Goal: Task Accomplishment & Management: Manage account settings

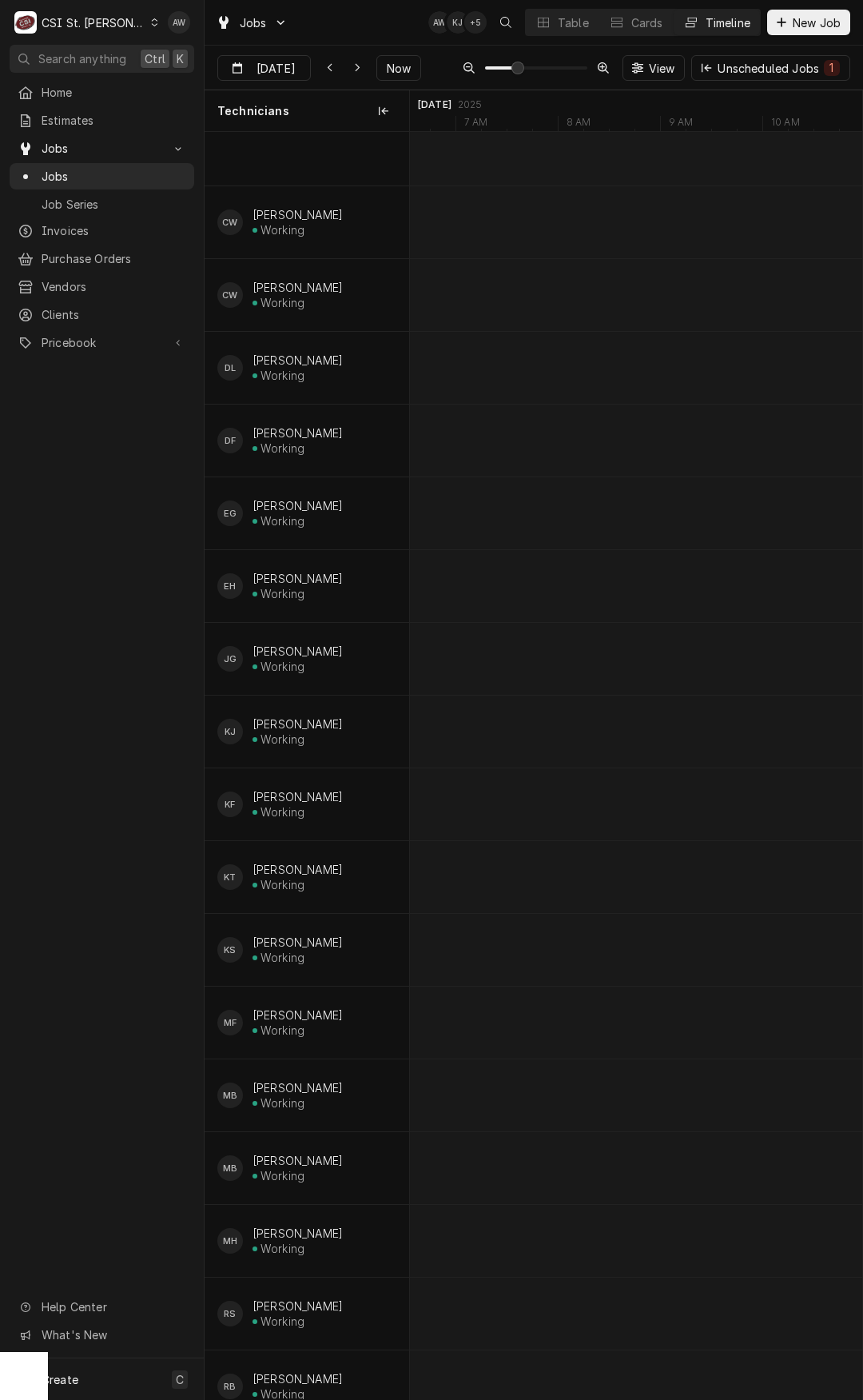
scroll to position [0, 8473]
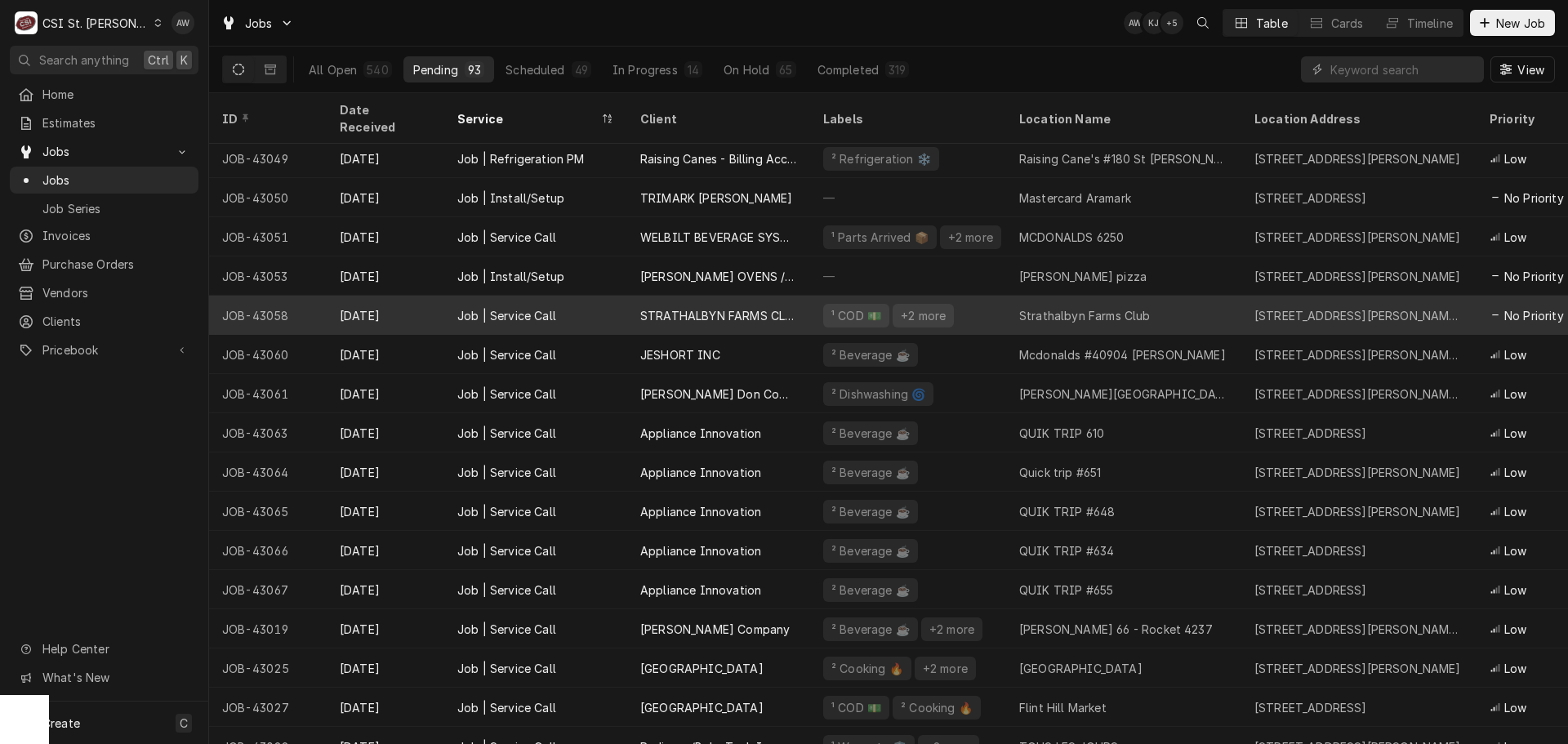
scroll to position [164, 0]
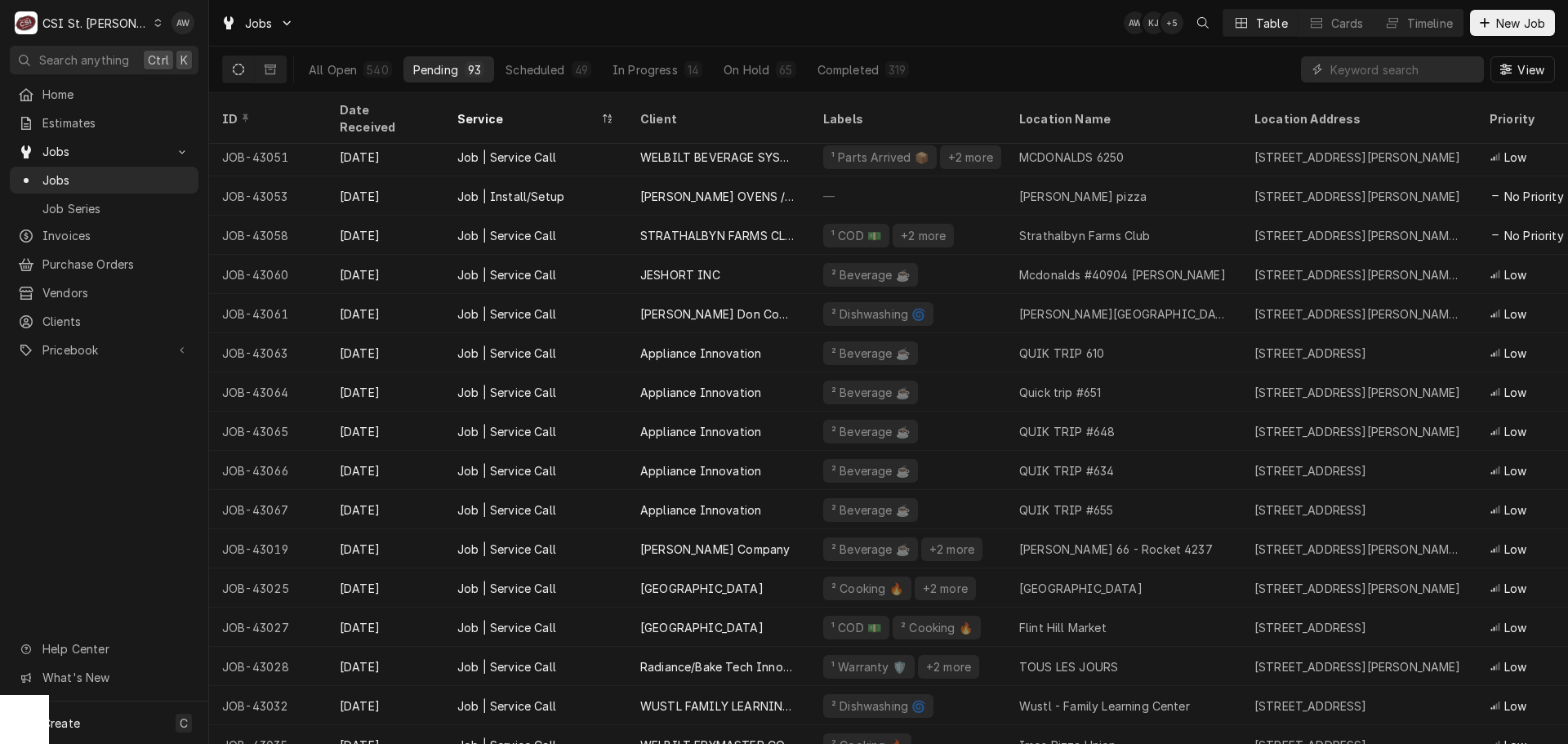
click at [911, 28] on div "Jobs AW KJ + 5 Table Cards Timeline New Job" at bounding box center [889, 23] width 1360 height 46
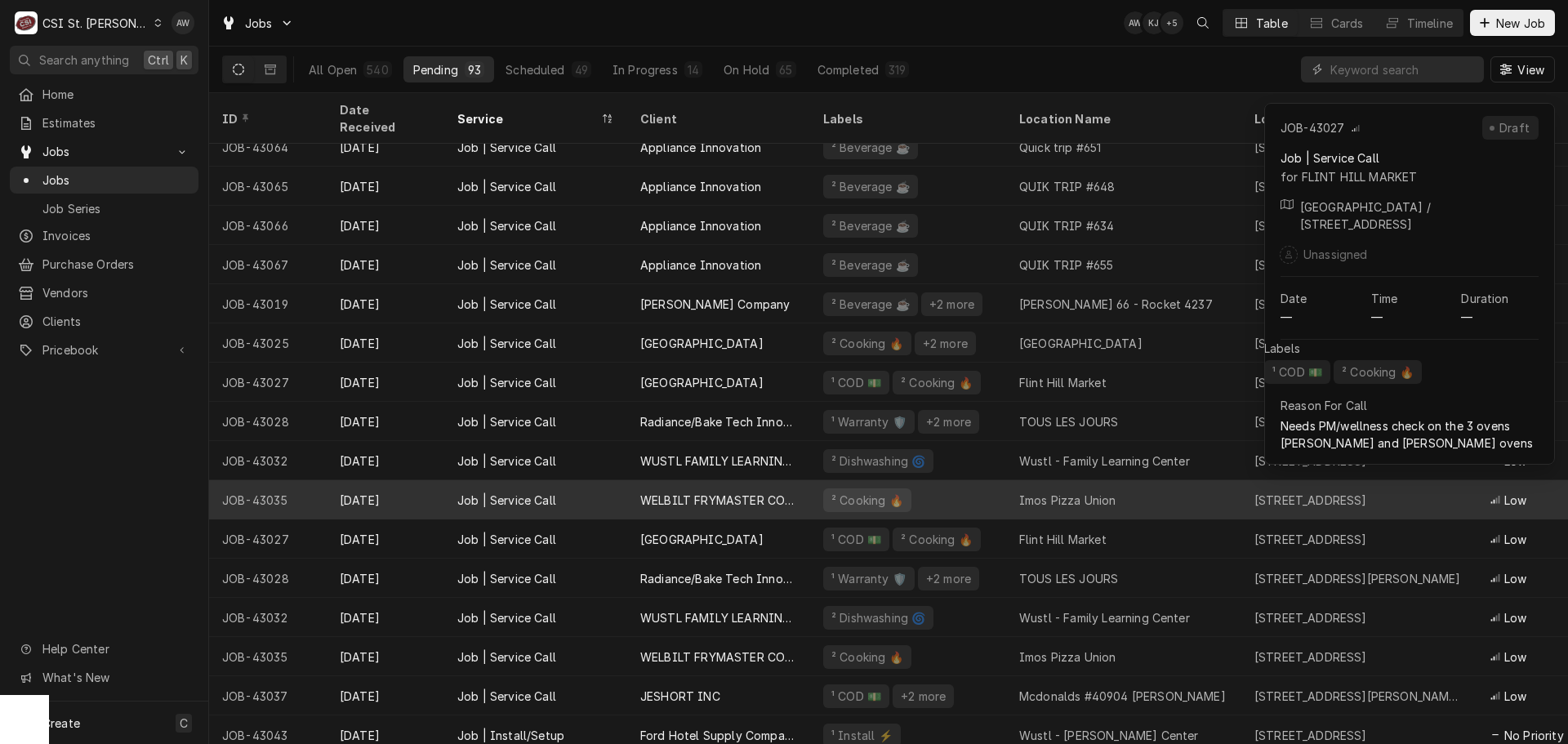
scroll to position [490, 0]
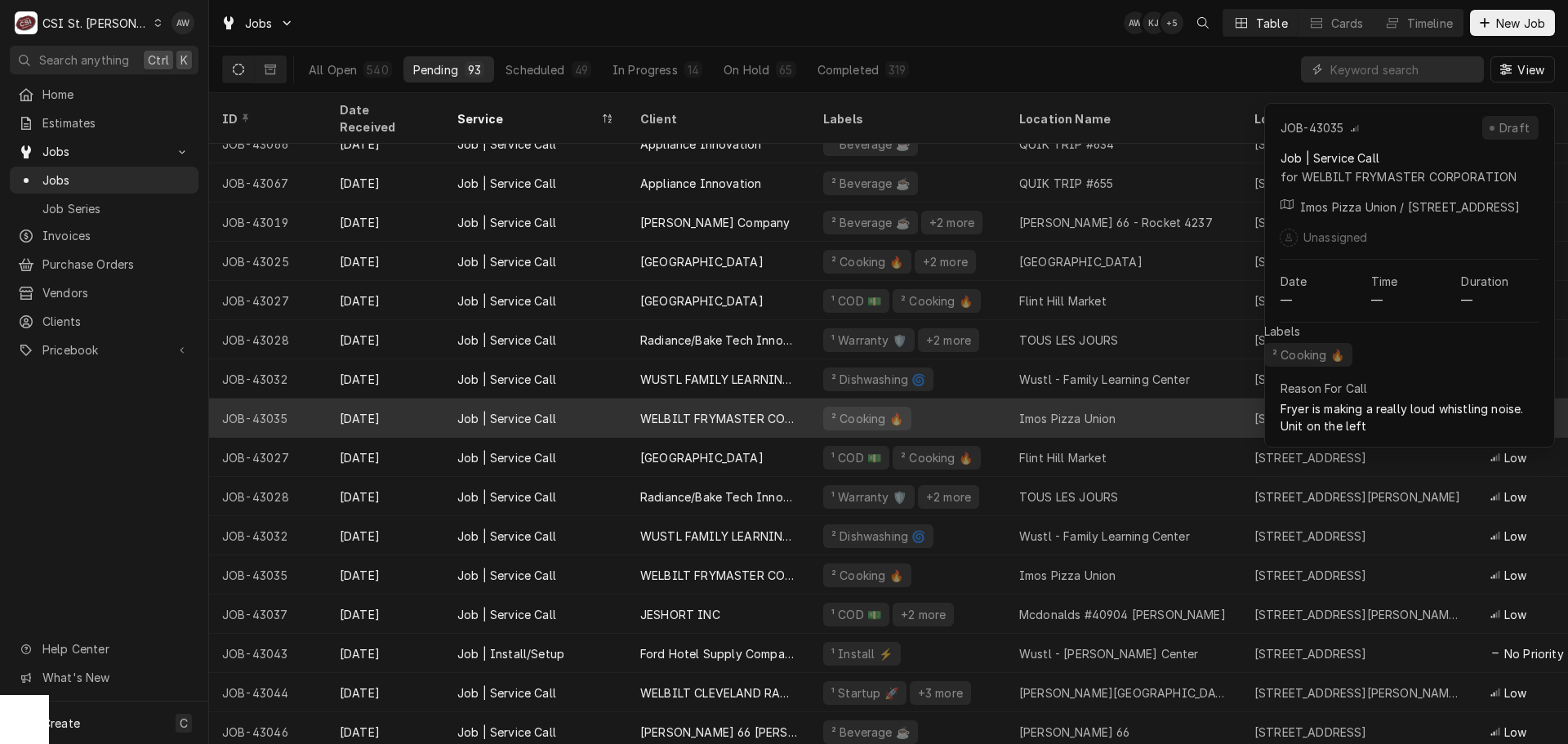
click at [773, 410] on div "WELBILT FRYMASTER CORPORATION" at bounding box center [718, 418] width 157 height 17
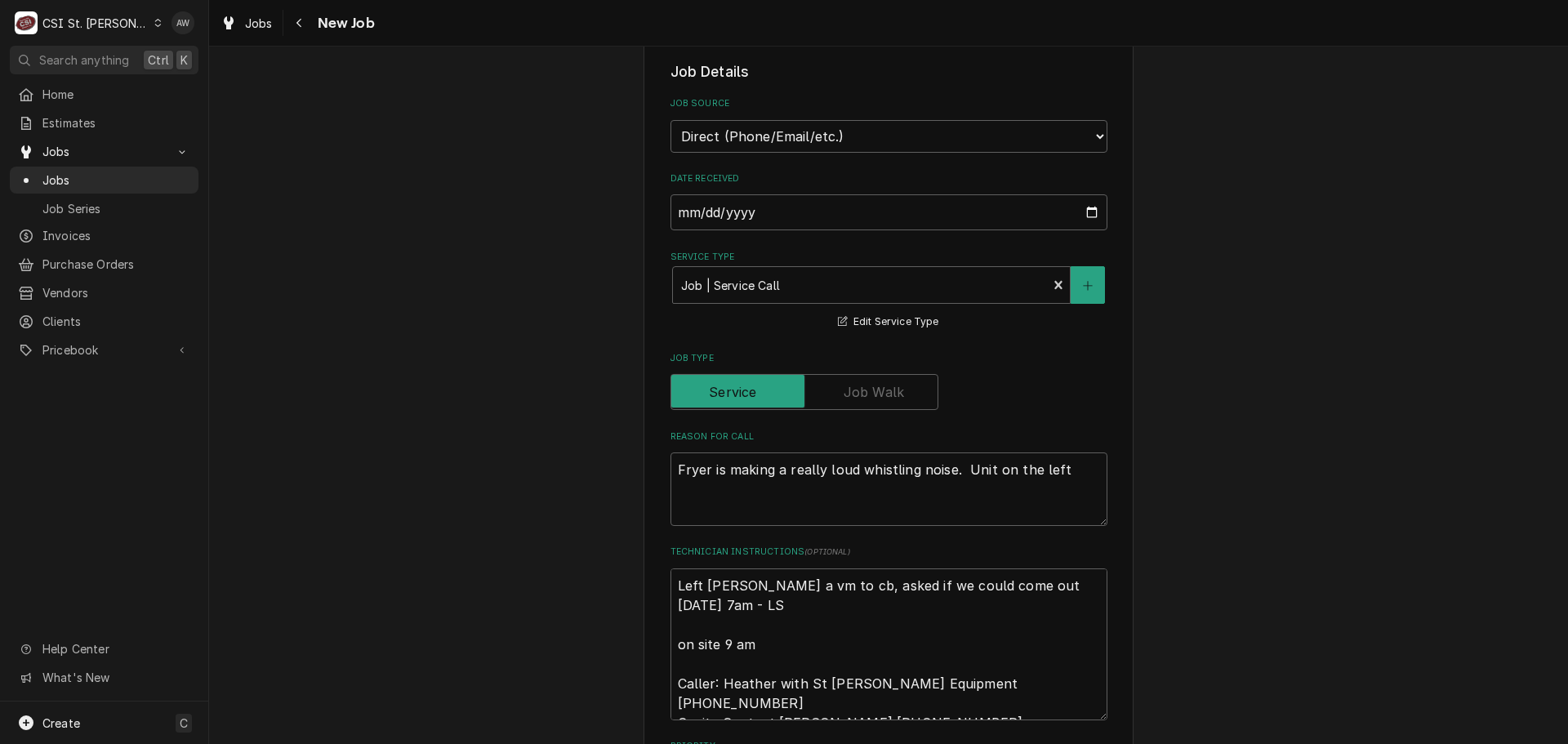
scroll to position [408, 0]
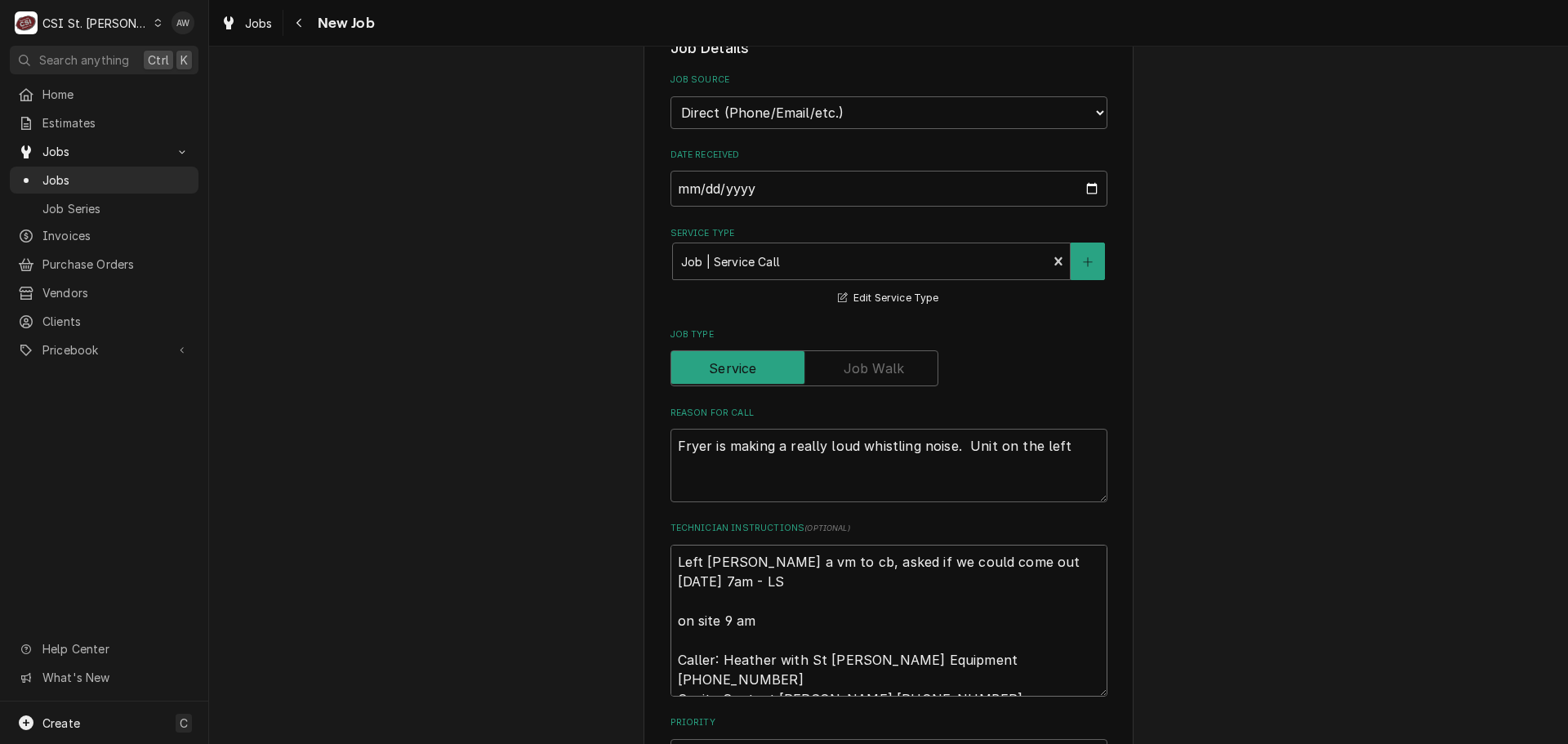
drag, startPoint x: 787, startPoint y: 591, endPoint x: 480, endPoint y: 497, distance: 321.1
click at [480, 497] on div "Use the fields below to edit this job: Client Details Client WELBILT FRYMASTER …" at bounding box center [889, 658] width 1360 height 2007
type textarea "x"
type textarea "on site 9 am Caller: Heather with St Charles Equipment 636-244-2378 Onsite Cont…"
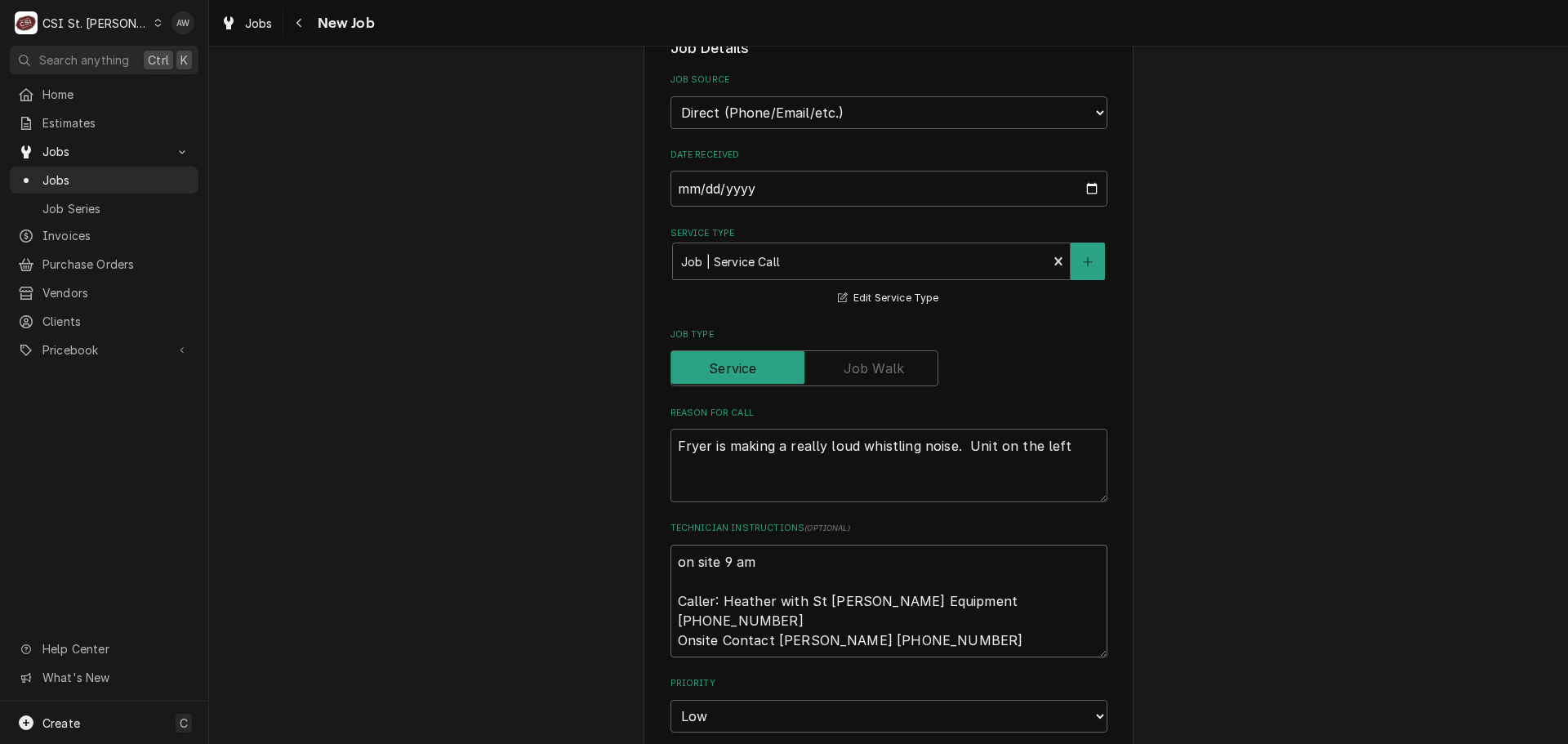
click at [674, 579] on textarea "on site 9 am Caller: Heather with St Charles Equipment 636-244-2378 Onsite Cont…" at bounding box center [889, 600] width 437 height 113
type textarea "x"
type textarea "on site 9 am Caller: Heather with St Charles Equipment 636-244-2378 Onsite Cont…"
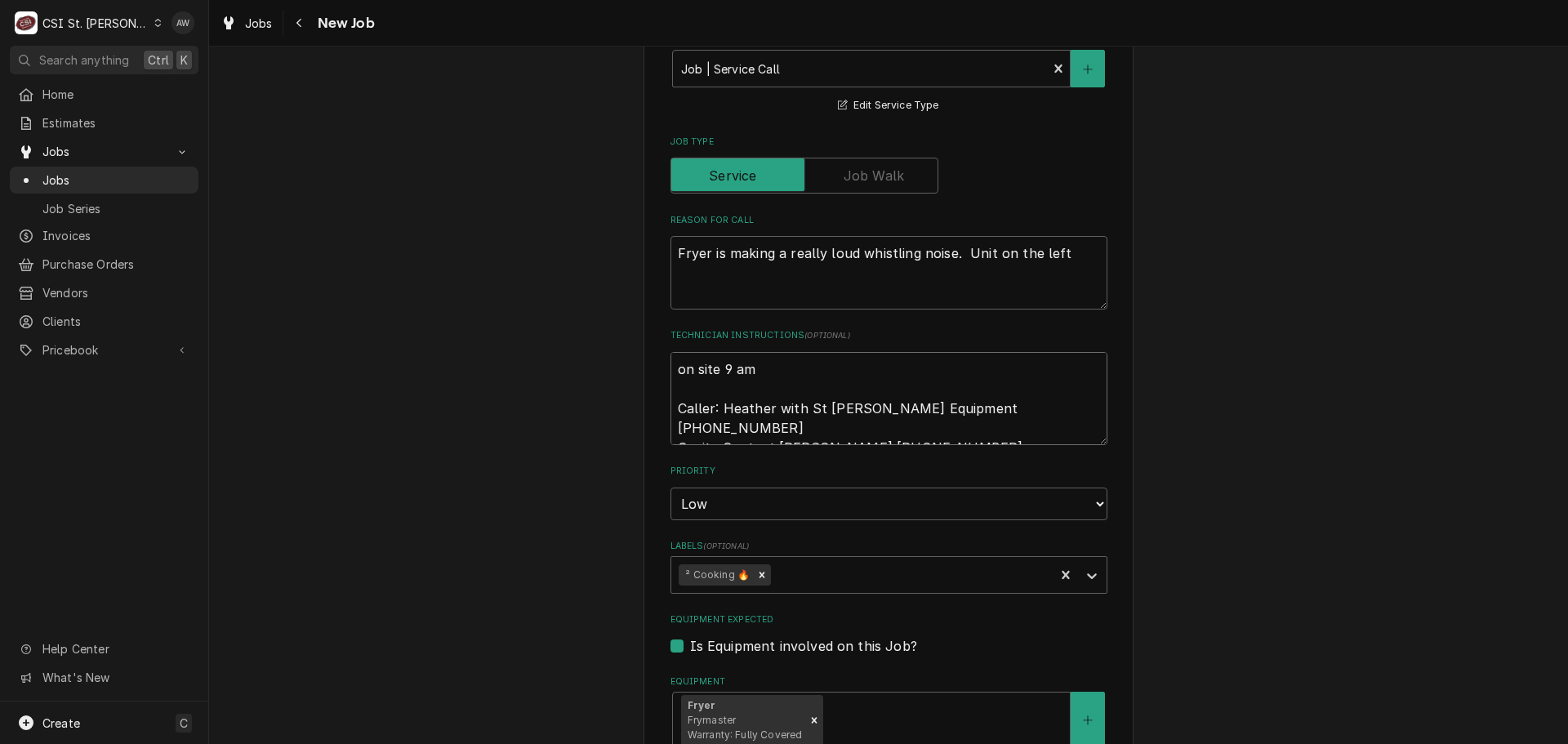
type textarea "x"
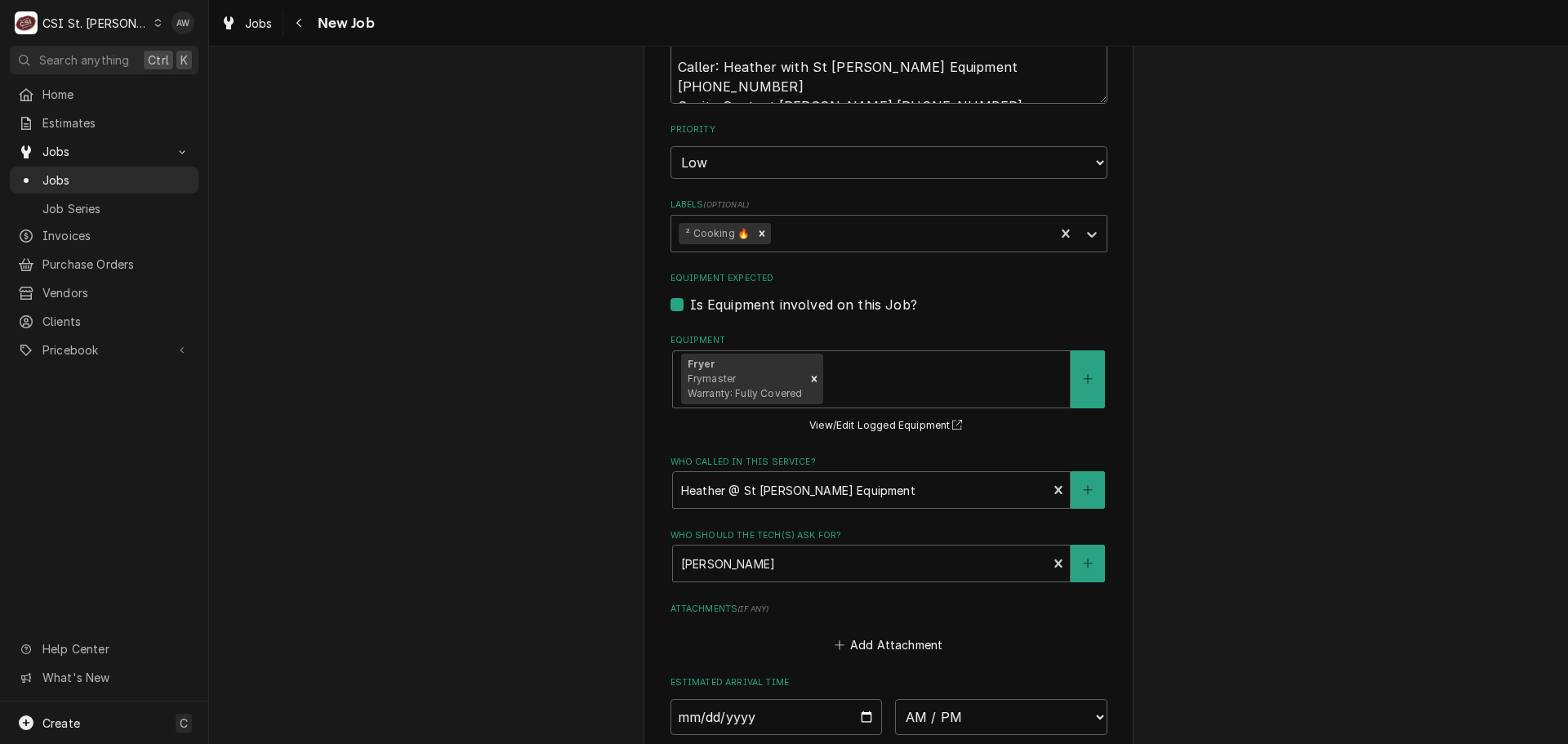
scroll to position [980, 0]
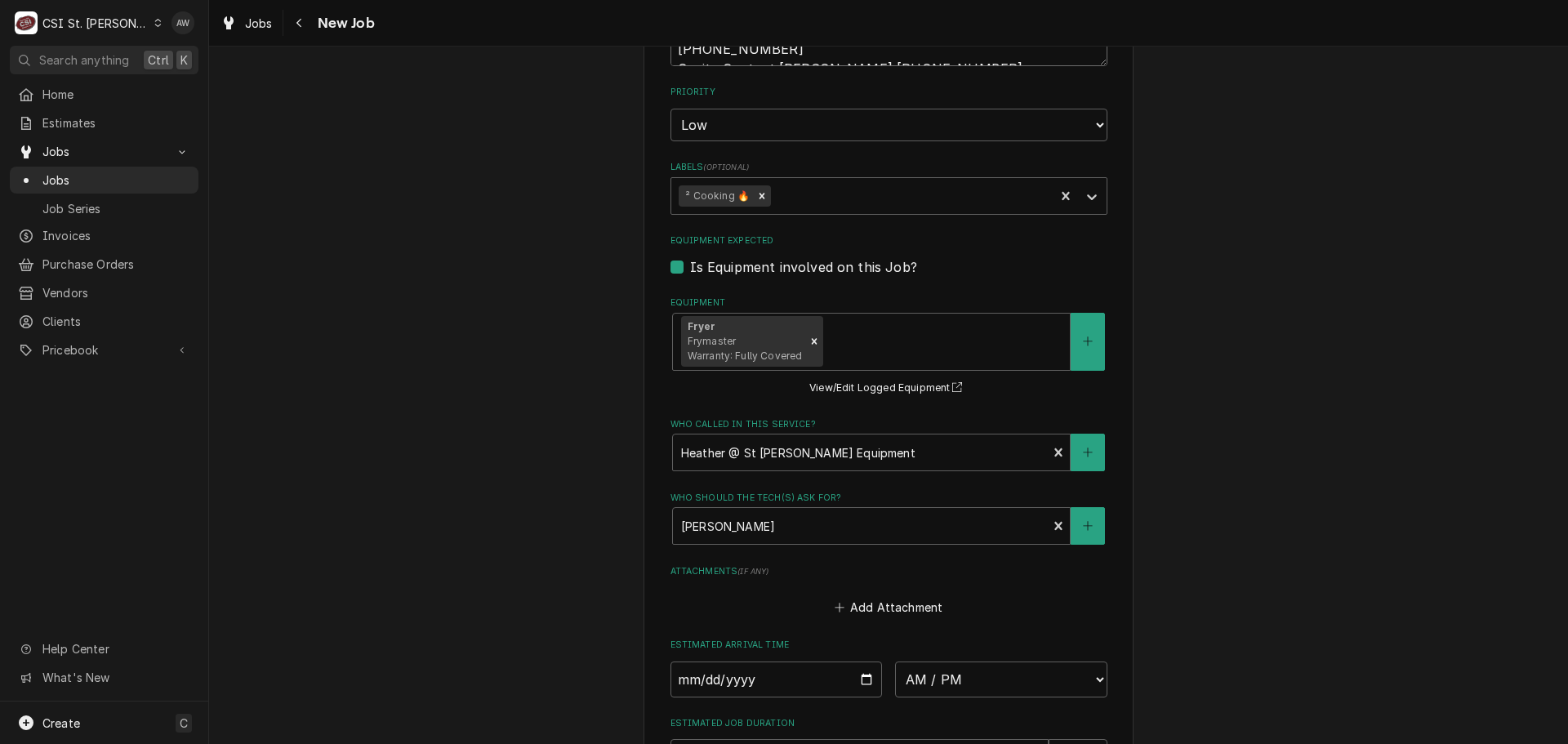
type textarea "on site 9 am Caller: Heather with St Charles Equipment 636-244-2378 Onsite Cont…"
click at [1005, 682] on select "AM / PM 6:00 AM 6:15 AM 6:30 AM 6:45 AM 7:00 AM 7:15 AM 7:30 AM 7:45 AM 8:00 AM…" at bounding box center [1000, 679] width 212 height 36
select select "15:30:00"
click at [895, 661] on select "AM / PM 6:00 AM 6:15 AM 6:30 AM 6:45 AM 7:00 AM 7:15 AM 7:30 AM 7:45 AM 8:00 AM…" at bounding box center [1000, 679] width 212 height 36
type textarea "x"
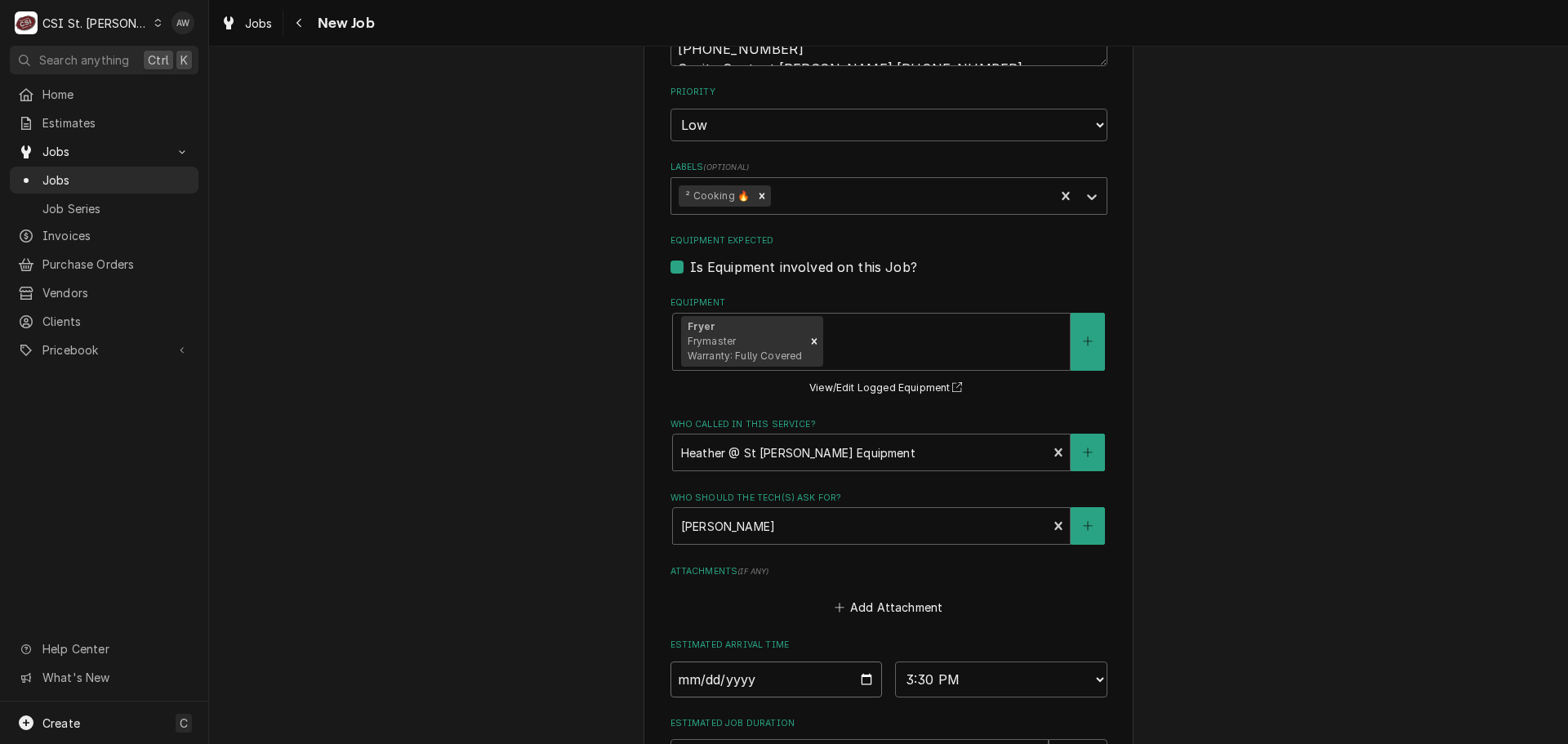
click at [857, 682] on input "Date" at bounding box center [776, 679] width 212 height 36
type input "[DATE]"
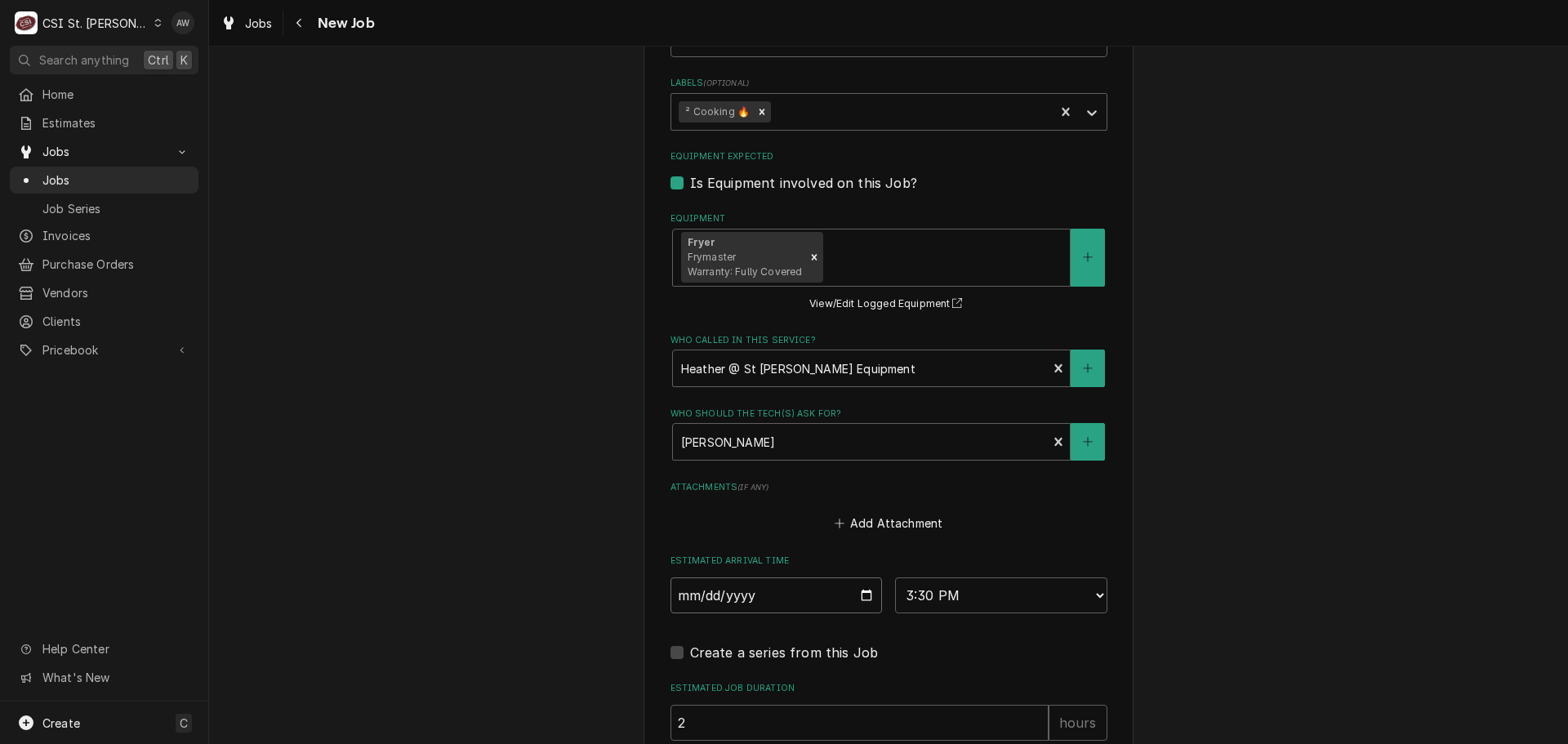
scroll to position [1225, 0]
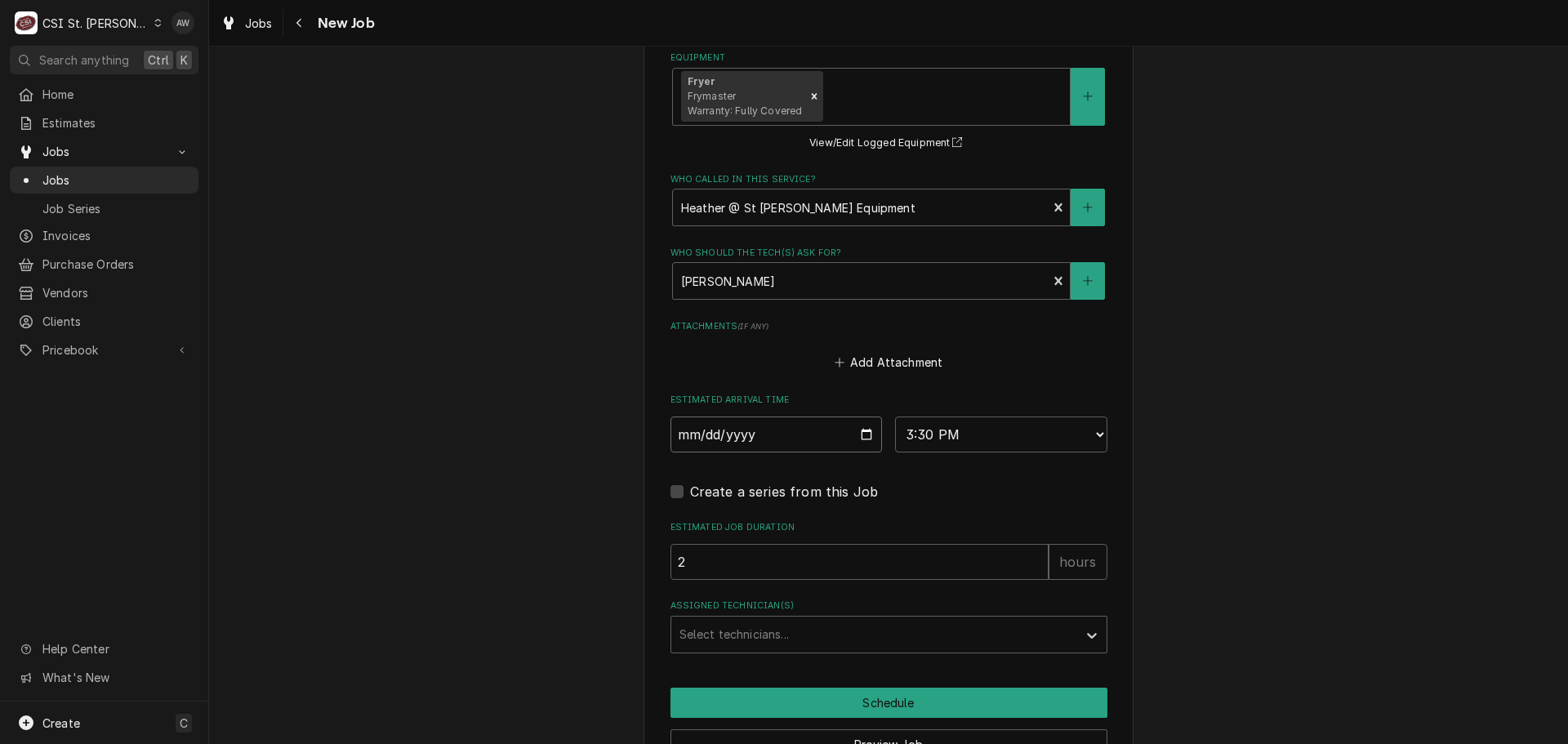
type textarea "x"
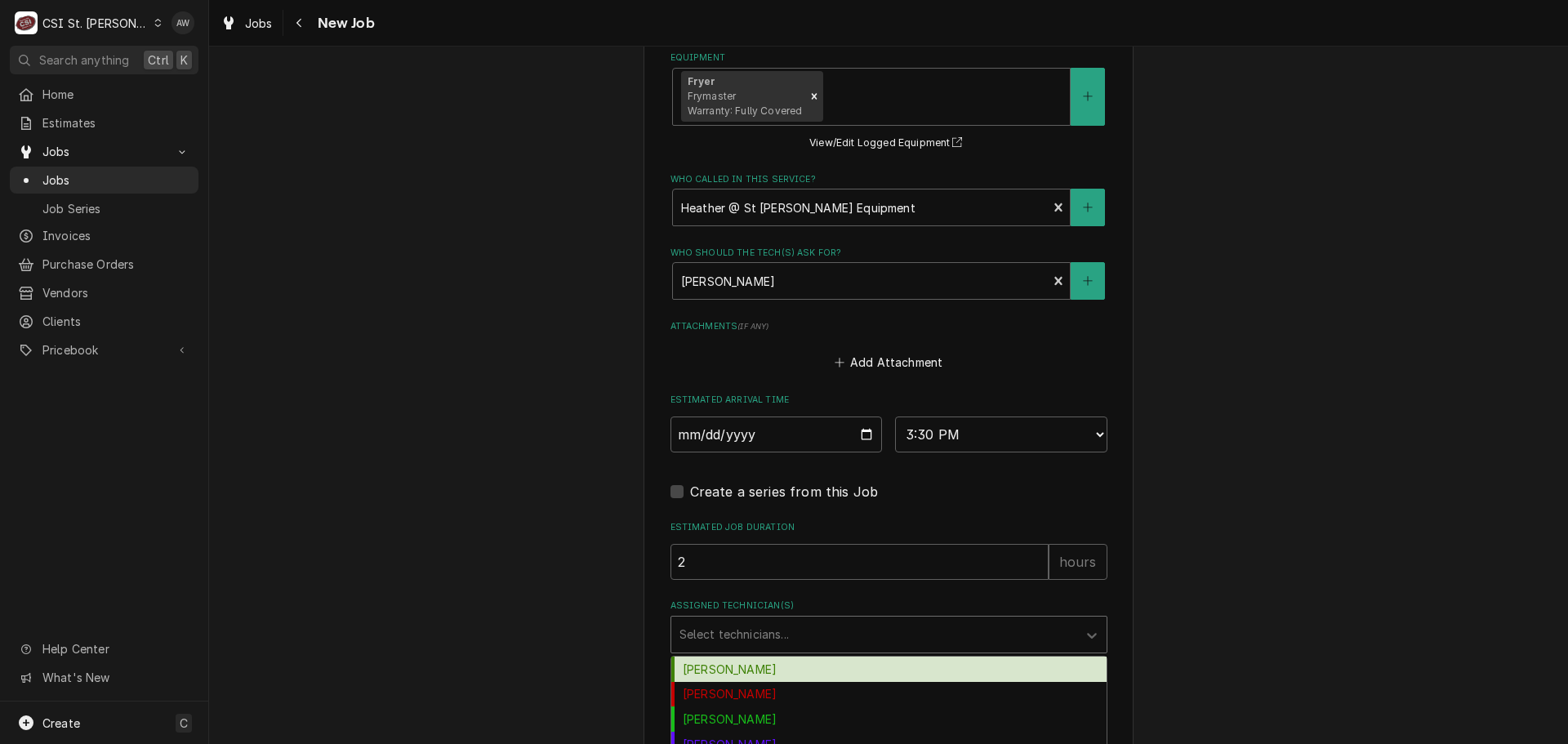
click at [796, 639] on div "Assigned Technician(s)" at bounding box center [874, 633] width 390 height 29
type input "co"
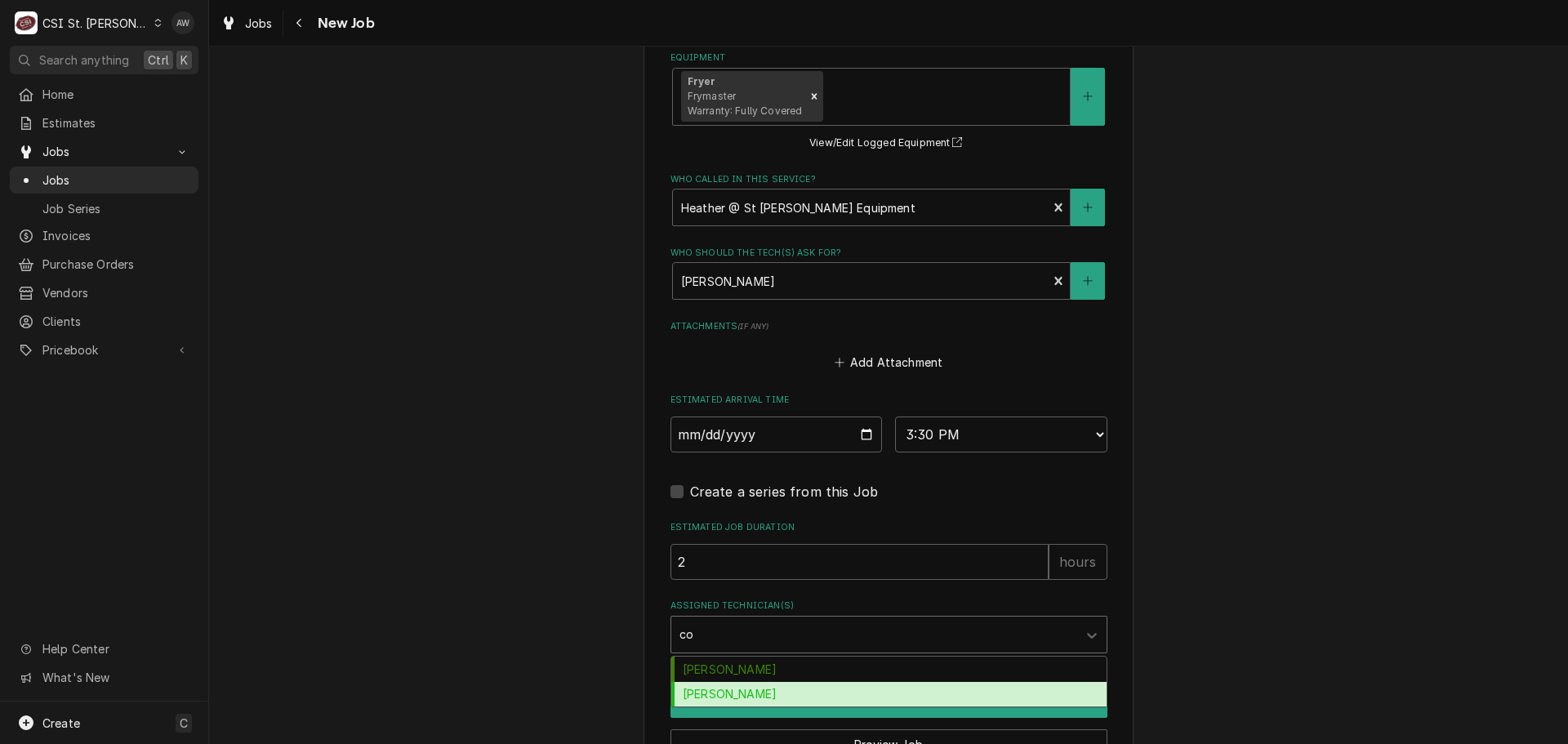
click at [787, 687] on div "Courtney Wiliford" at bounding box center [889, 694] width 435 height 25
type textarea "x"
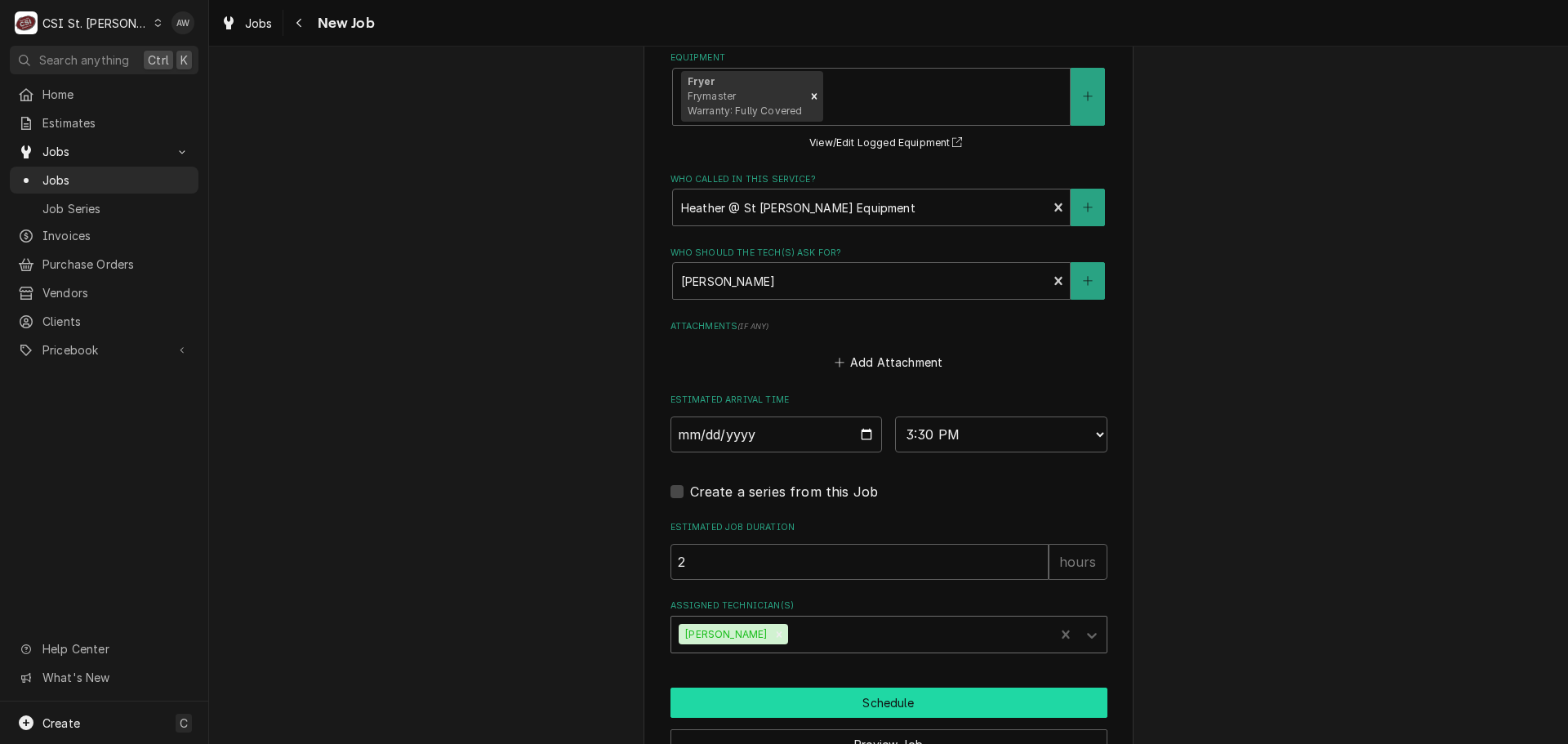
click at [782, 696] on button "Schedule" at bounding box center [889, 702] width 437 height 30
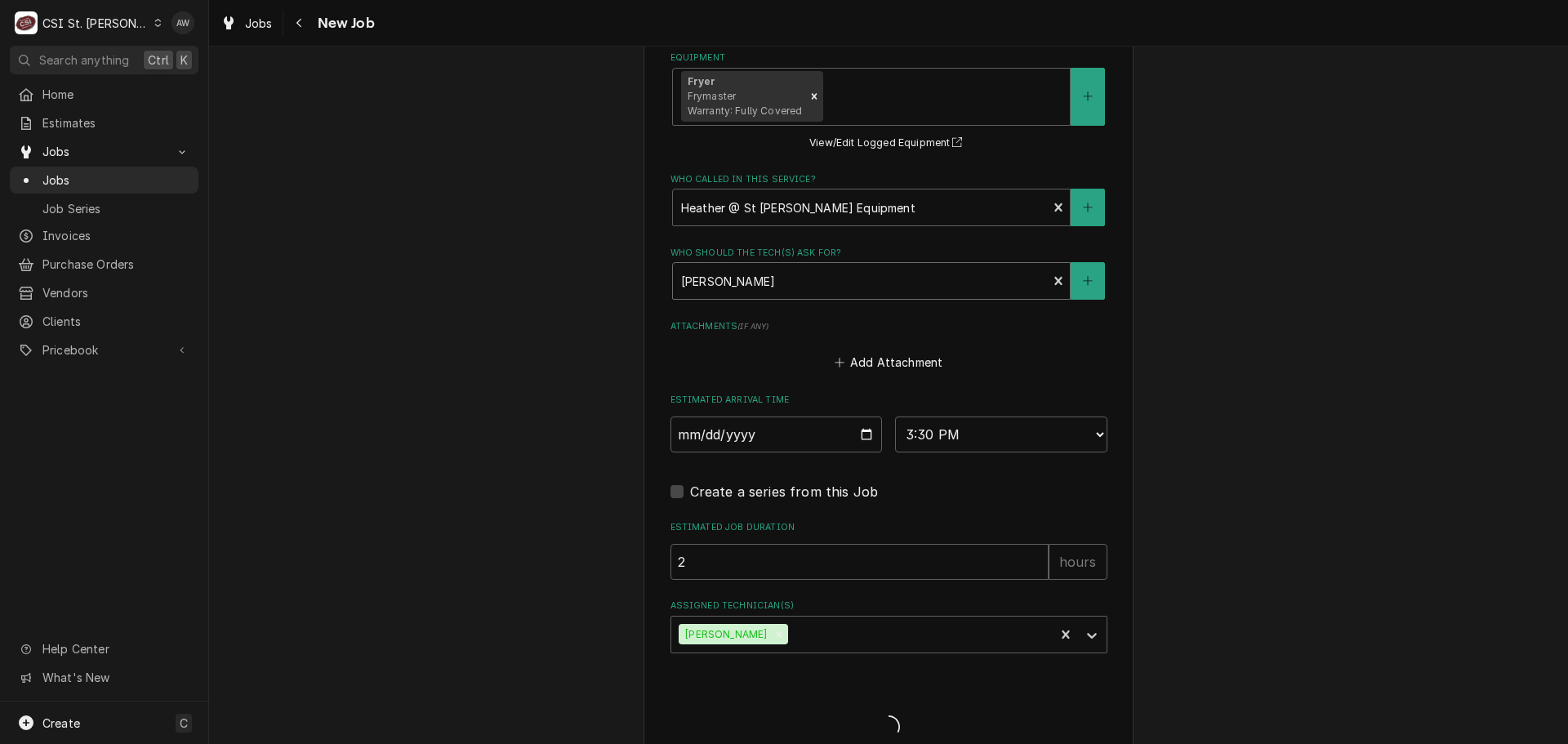
type textarea "x"
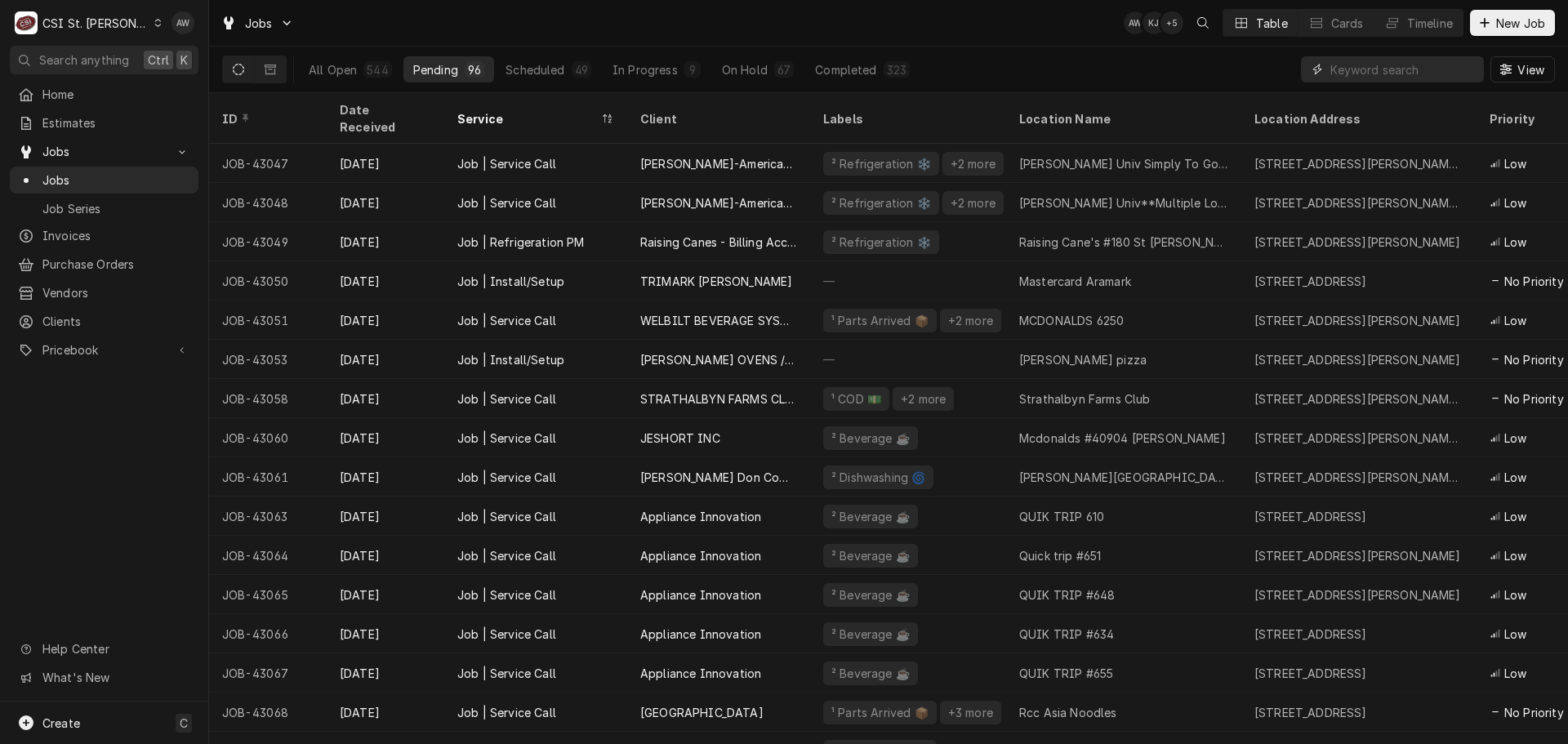
click at [1360, 77] on input "Dynamic Content Wrapper" at bounding box center [1403, 69] width 146 height 26
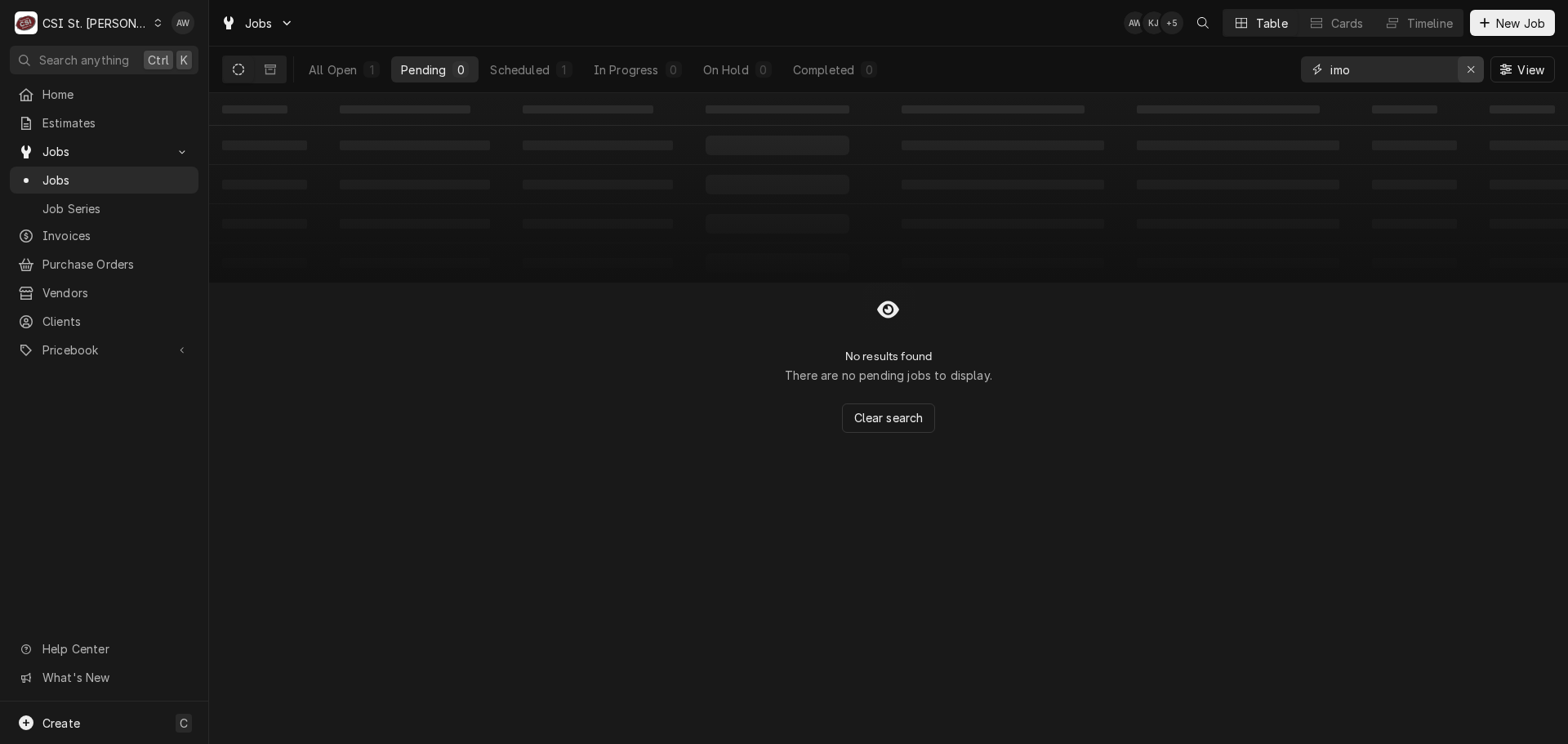
type input "imo"
click at [1461, 70] on button "Erase input" at bounding box center [1471, 69] width 26 height 26
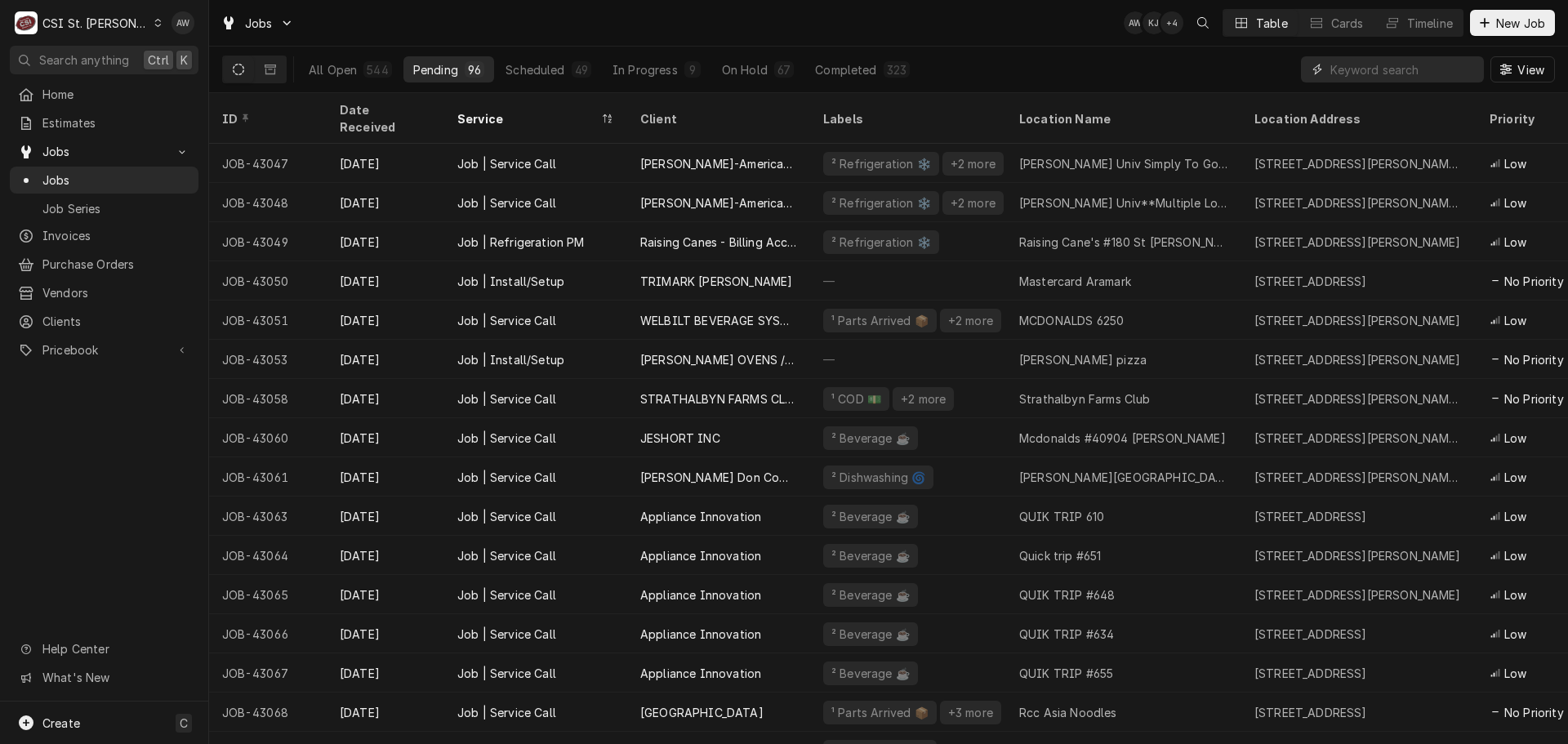
click at [1373, 72] on input "Dynamic Content Wrapper" at bounding box center [1403, 69] width 146 height 26
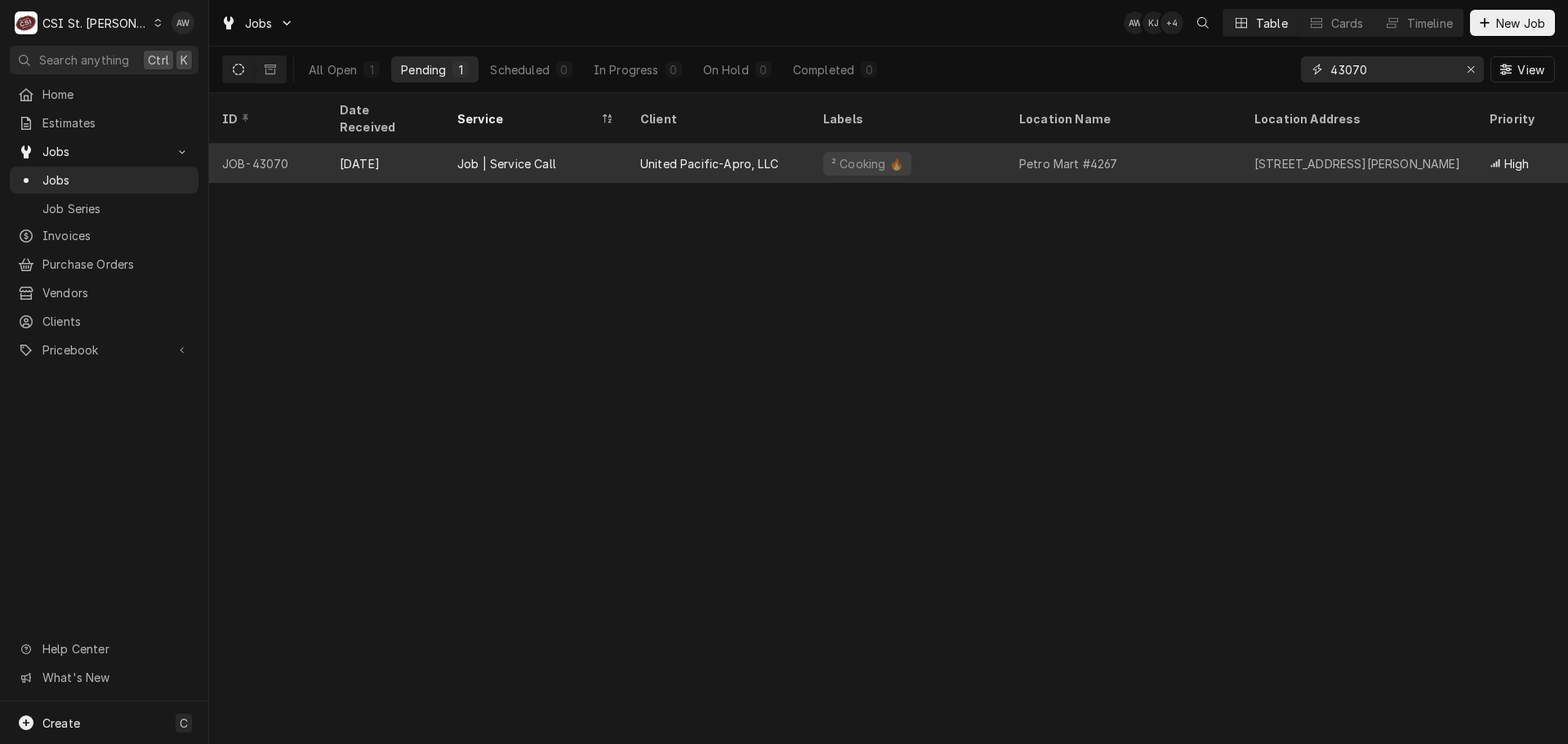
type input "43070"
click at [710, 144] on div "United Pacific-Apro, LLC" at bounding box center [718, 163] width 183 height 39
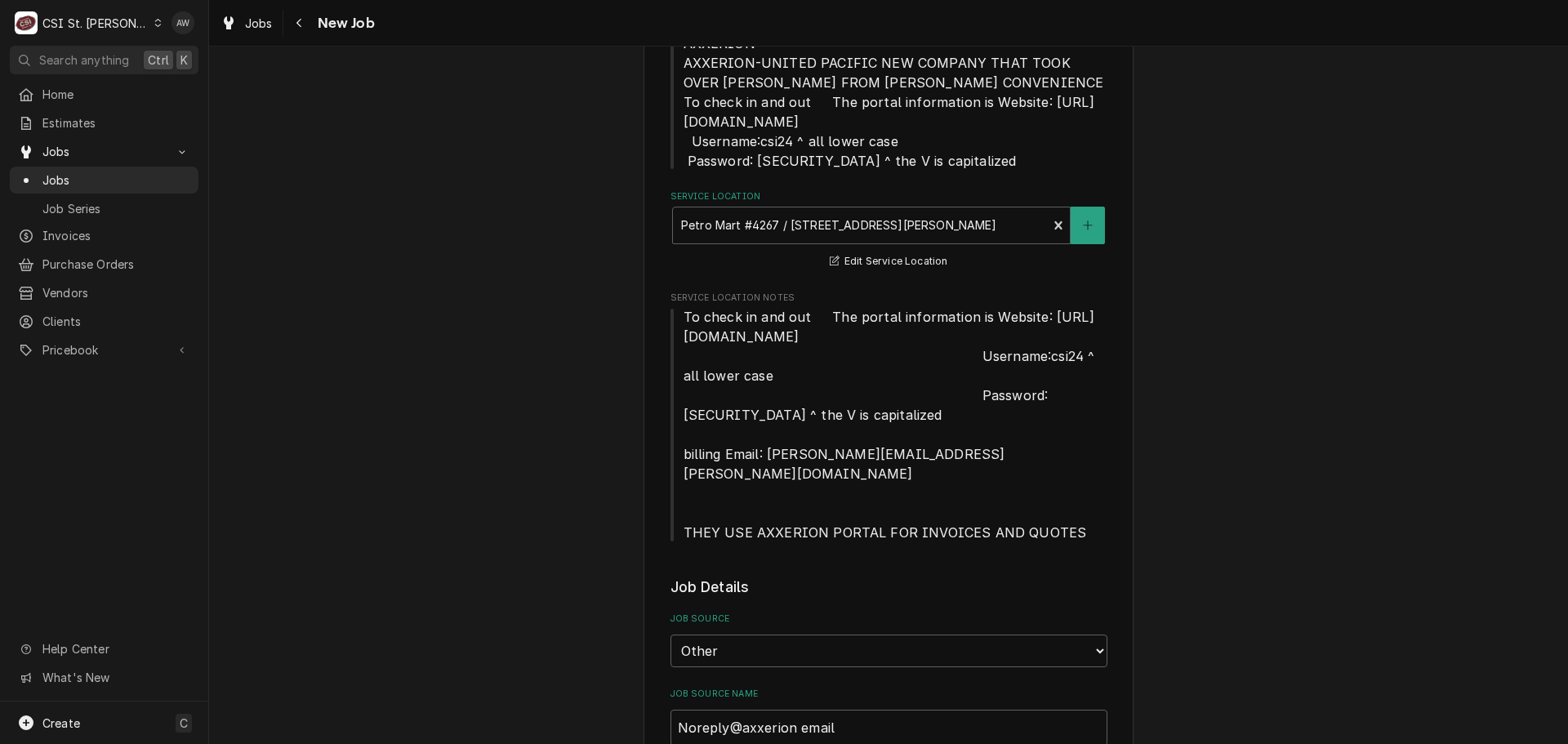
type textarea "x"
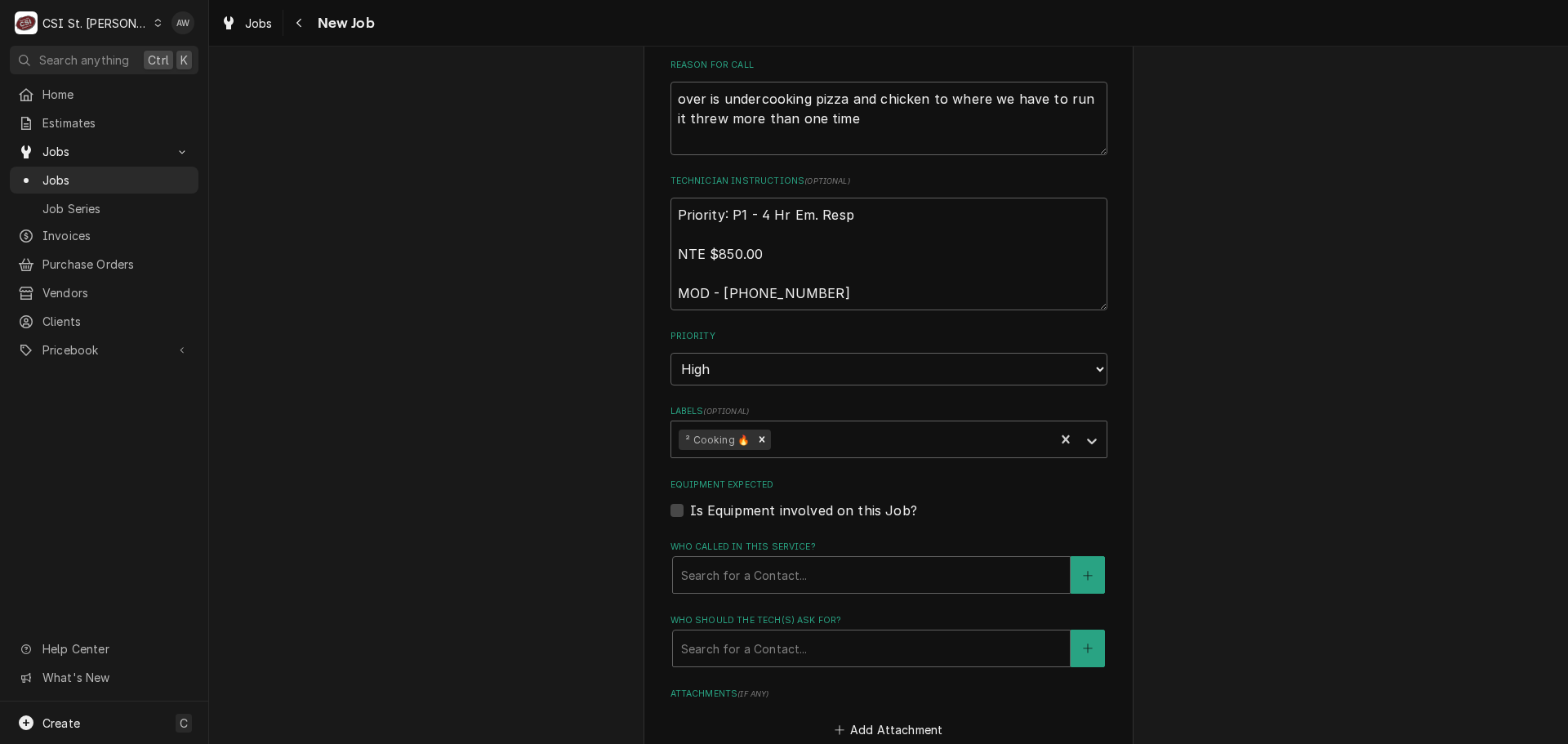
scroll to position [1552, 0]
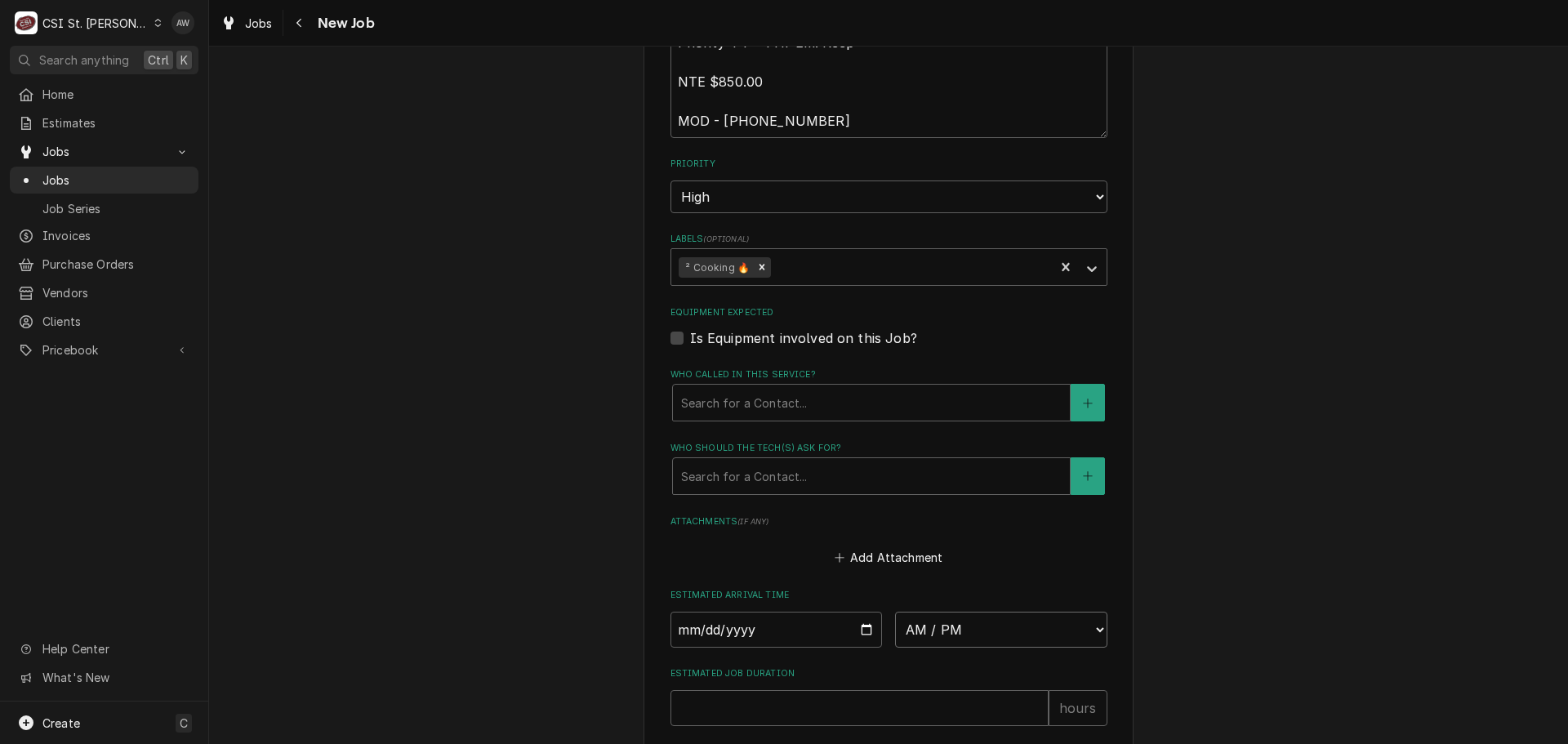
click at [963, 611] on select "AM / PM 6:00 AM 6:15 AM 6:30 AM 6:45 AM 7:00 AM 7:15 AM 7:30 AM 7:45 AM 8:00 AM…" at bounding box center [1000, 629] width 212 height 36
select select "07:00:00"
click at [895, 611] on select "AM / PM 6:00 AM 6:15 AM 6:30 AM 6:45 AM 7:00 AM 7:15 AM 7:30 AM 7:45 AM 8:00 AM…" at bounding box center [1000, 629] width 212 height 36
type textarea "x"
click at [859, 611] on input "Date" at bounding box center [776, 629] width 212 height 36
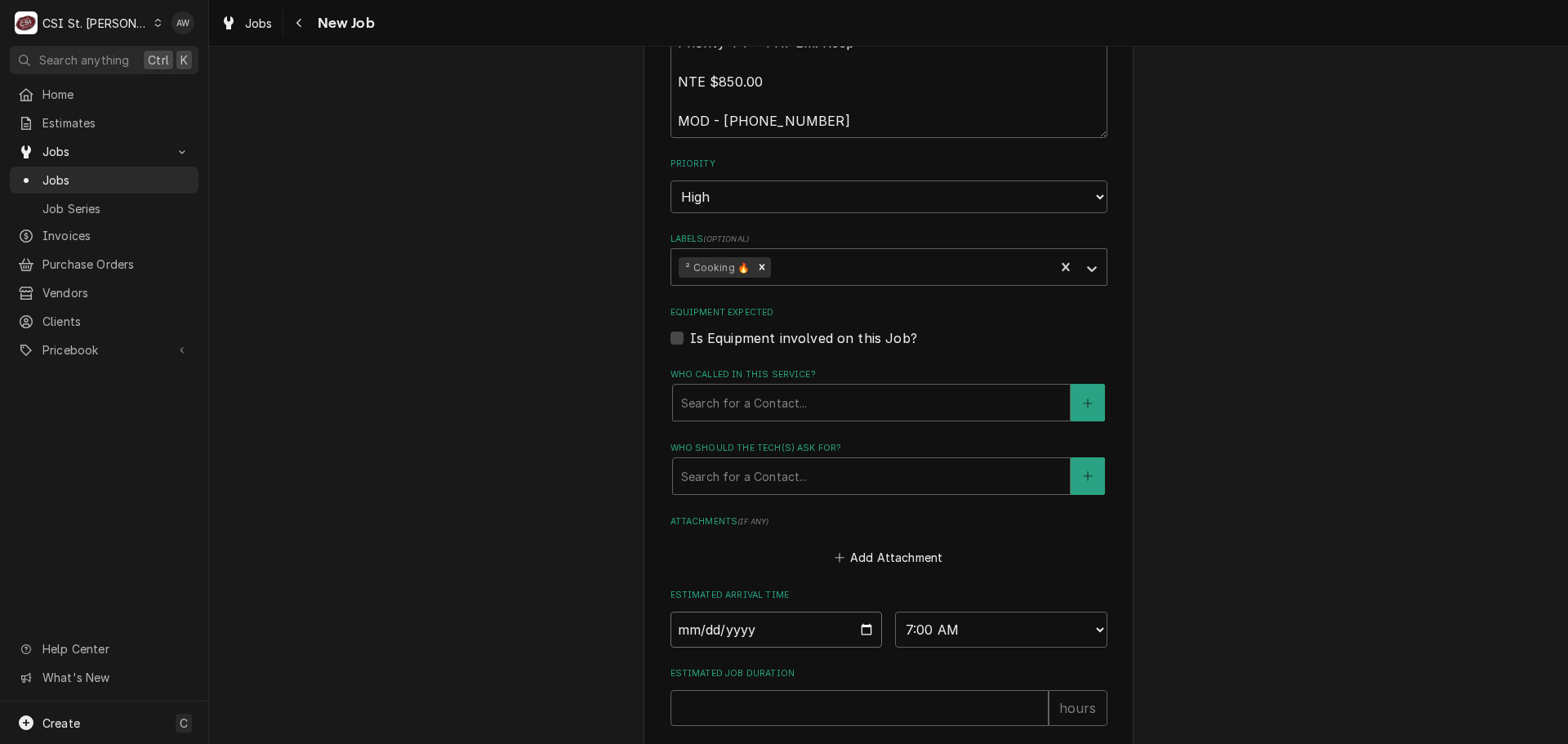
type input "2025-10-03"
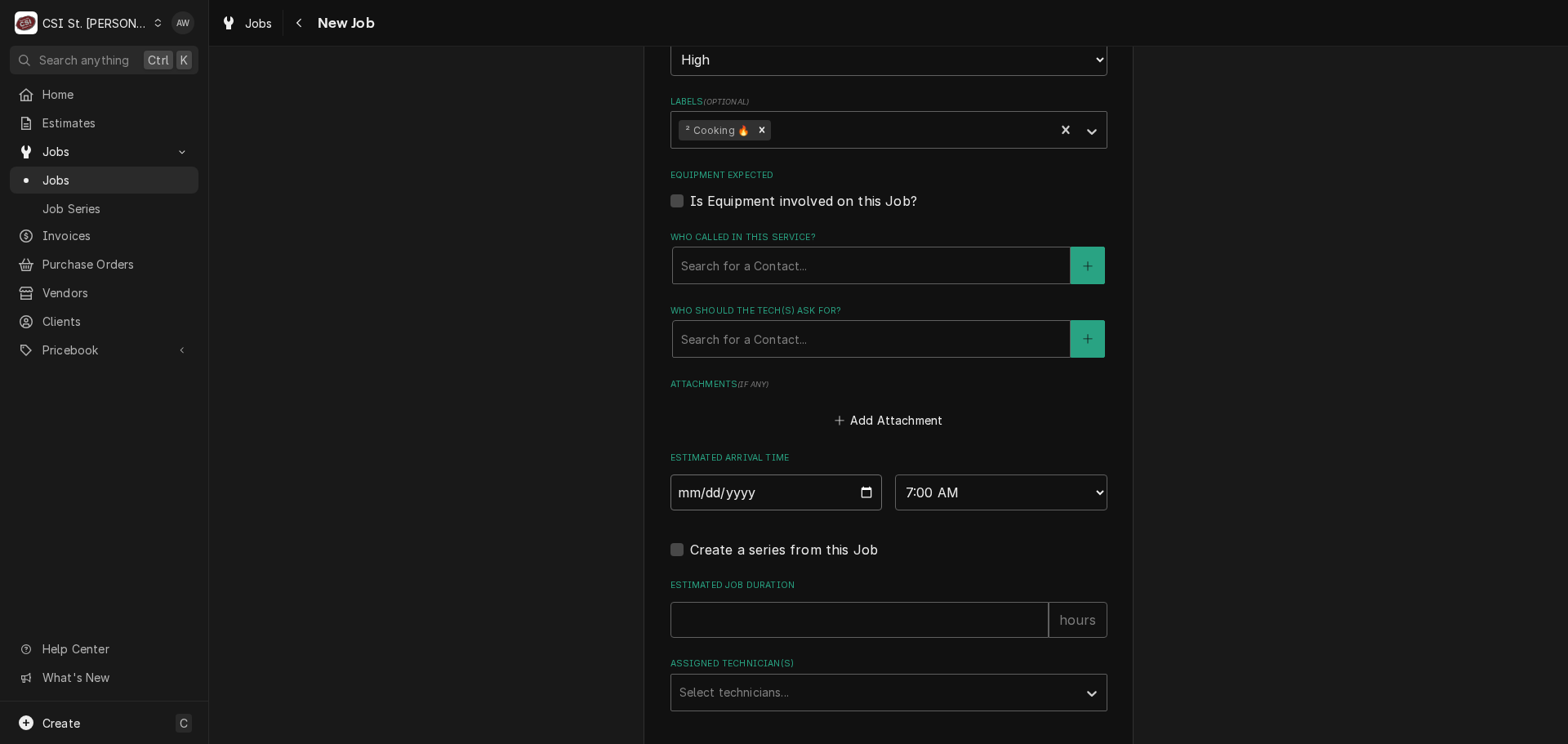
scroll to position [1796, 0]
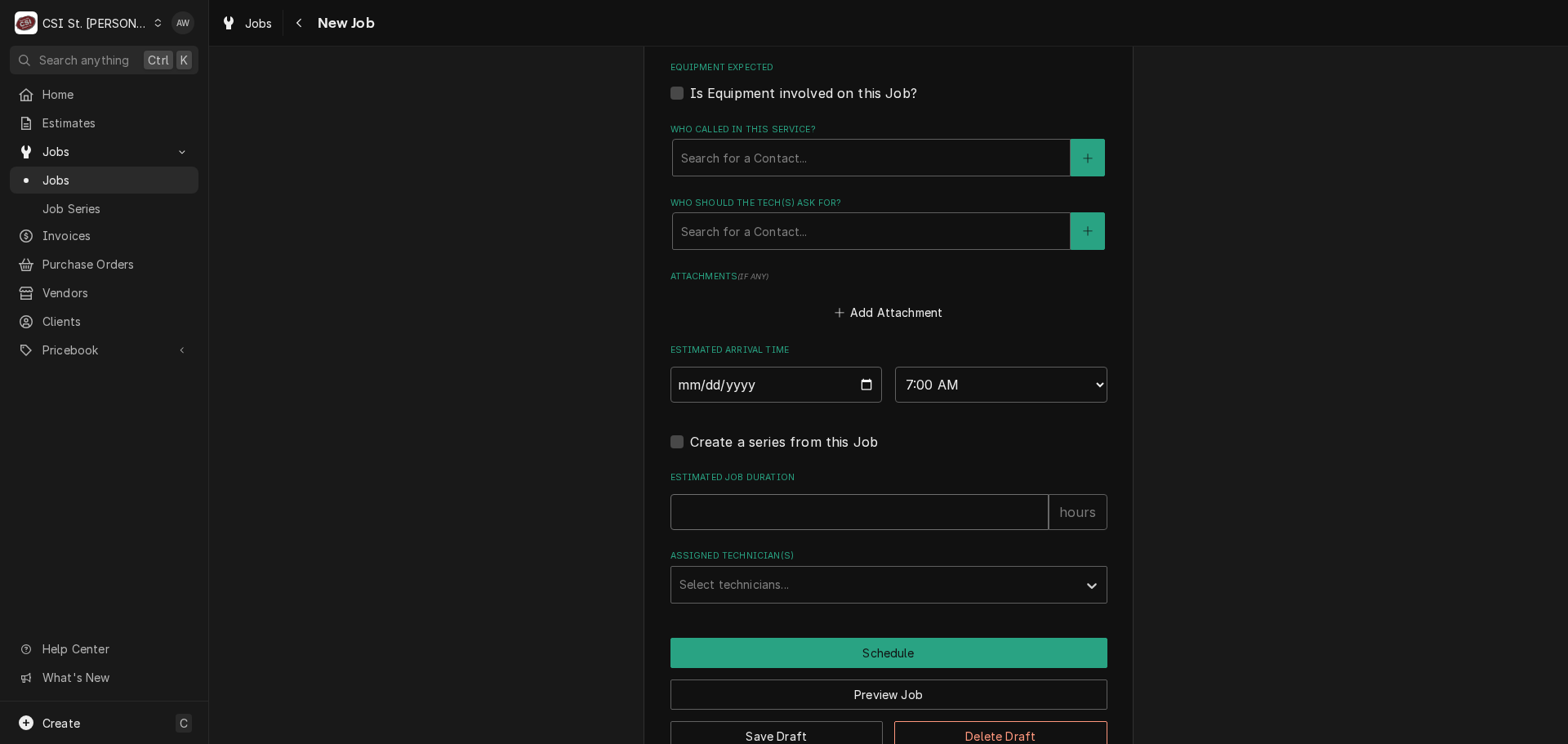
click at [792, 494] on input "Estimated Job Duration" at bounding box center [859, 512] width 378 height 36
type textarea "x"
type input "2"
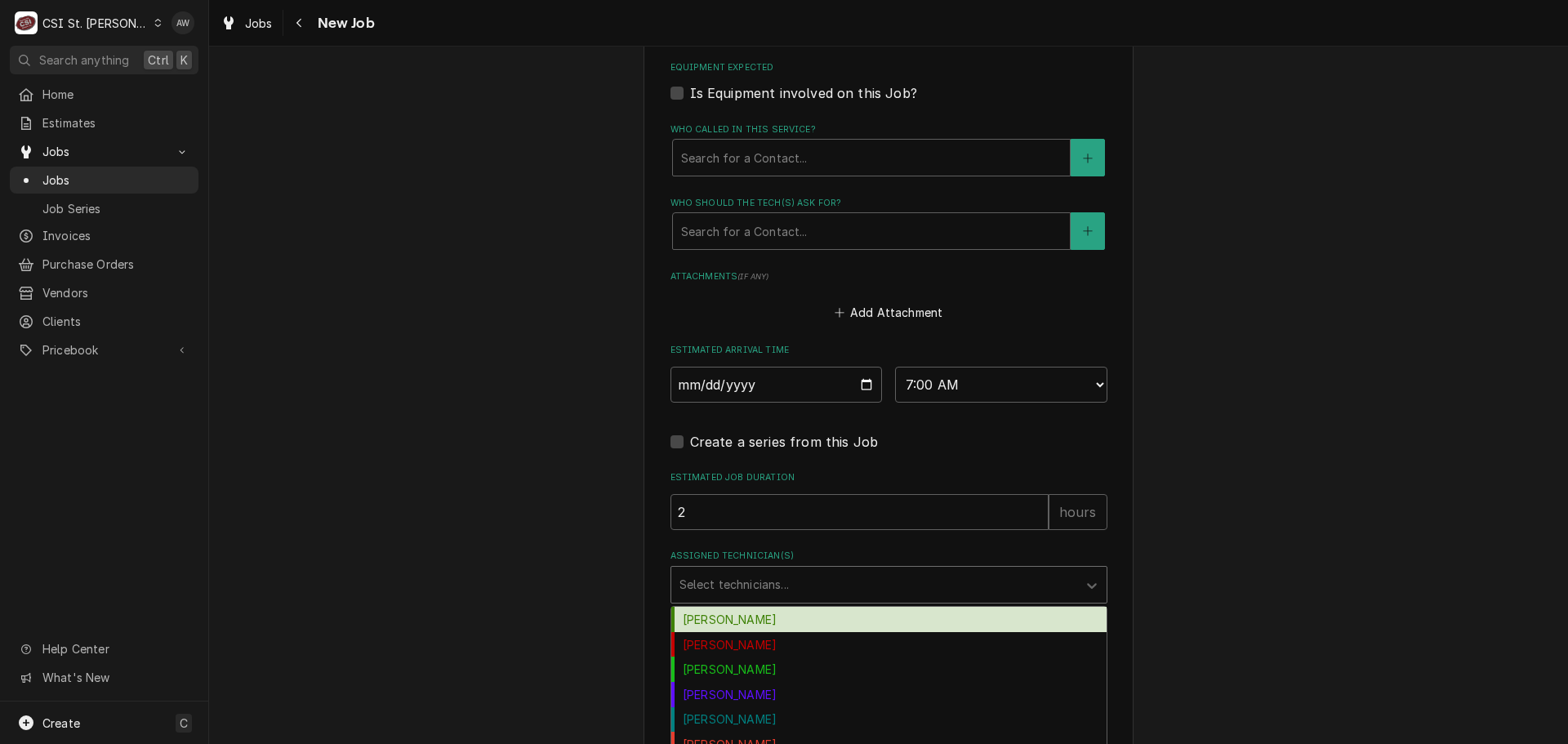
click at [800, 570] on div "Assigned Technician(s)" at bounding box center [874, 584] width 390 height 29
type textarea "x"
type input "v"
type input "ch"
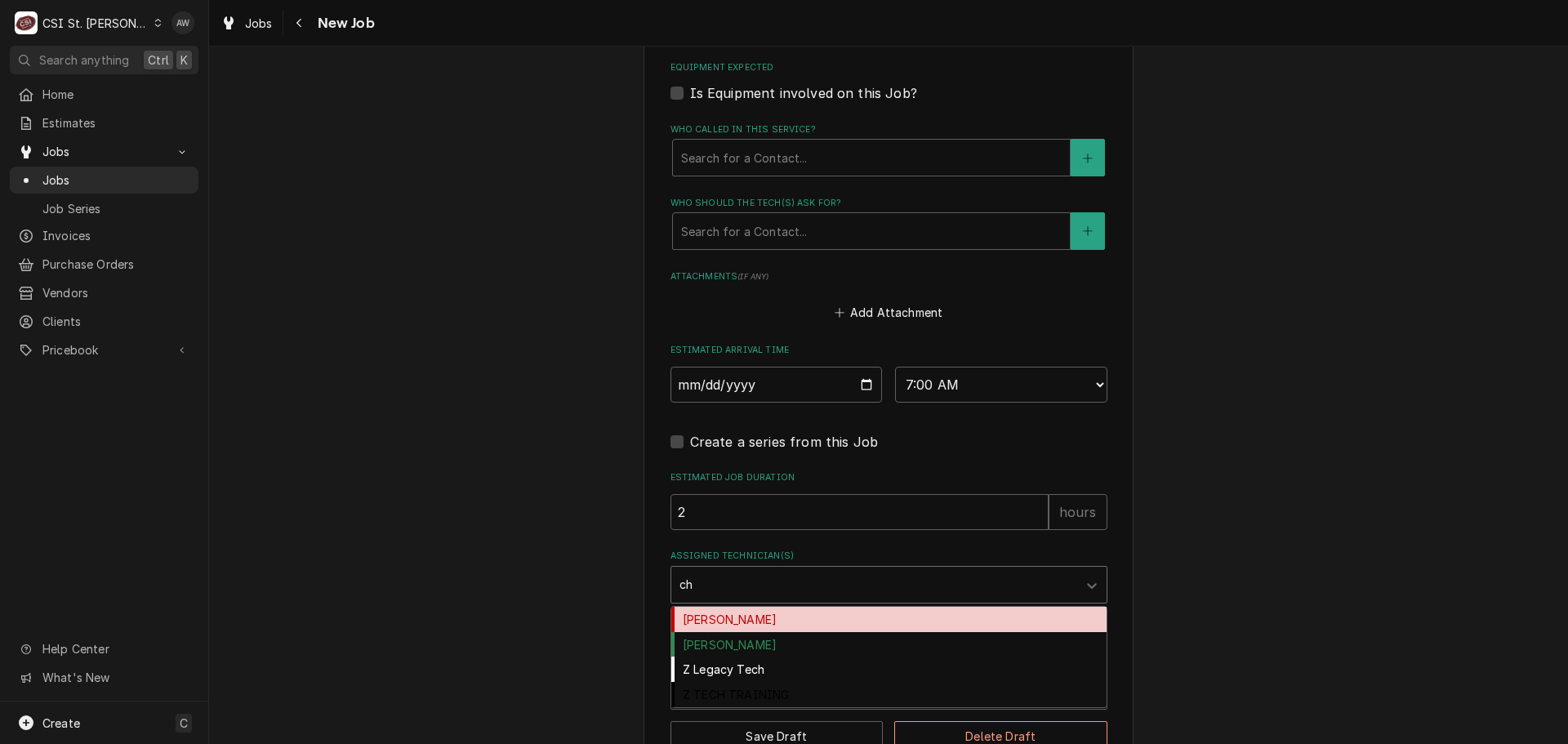
click at [795, 606] on div "[PERSON_NAME]" at bounding box center [889, 618] width 435 height 25
type textarea "x"
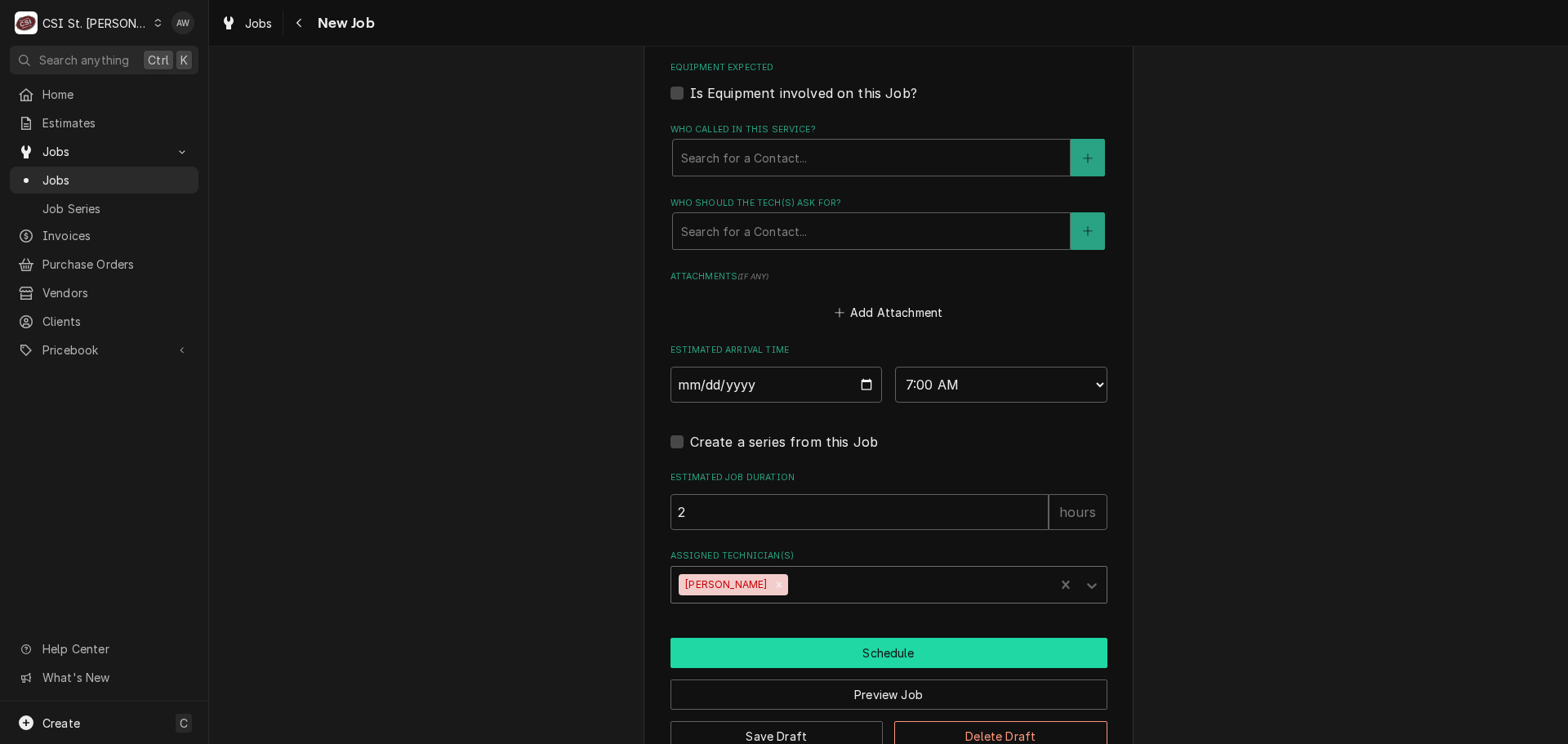
click at [796, 638] on button "Schedule" at bounding box center [889, 653] width 437 height 30
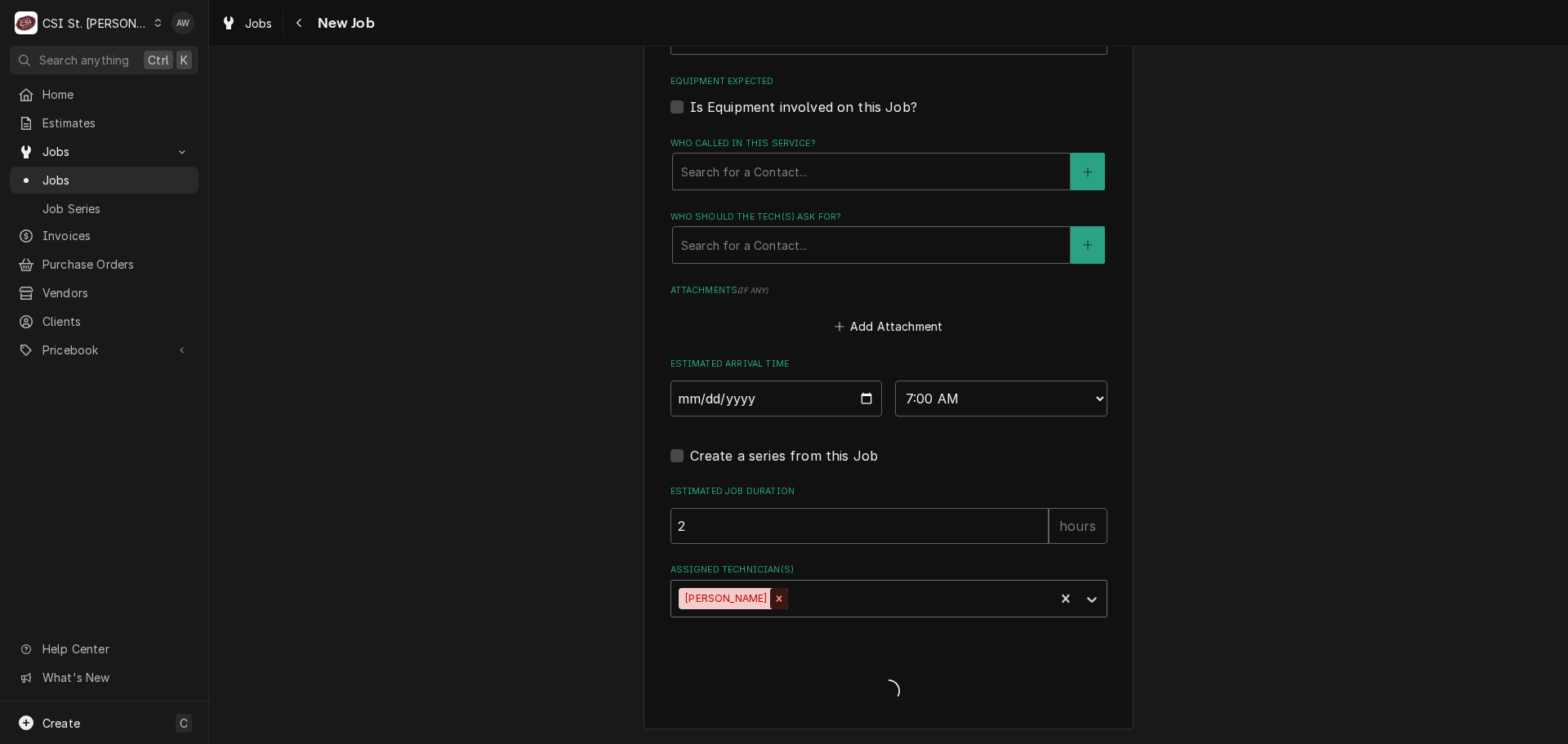
scroll to position [1763, 0]
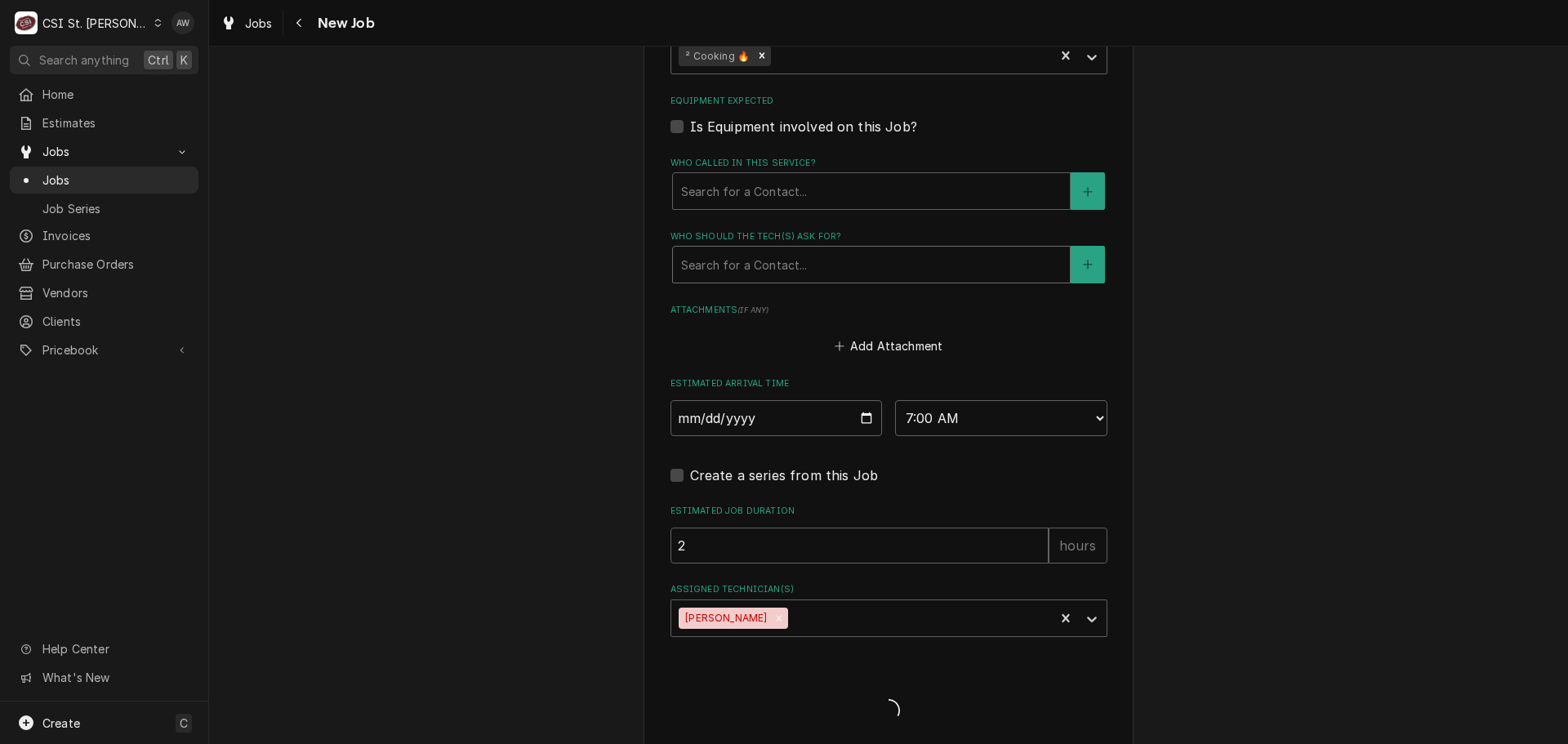
type textarea "x"
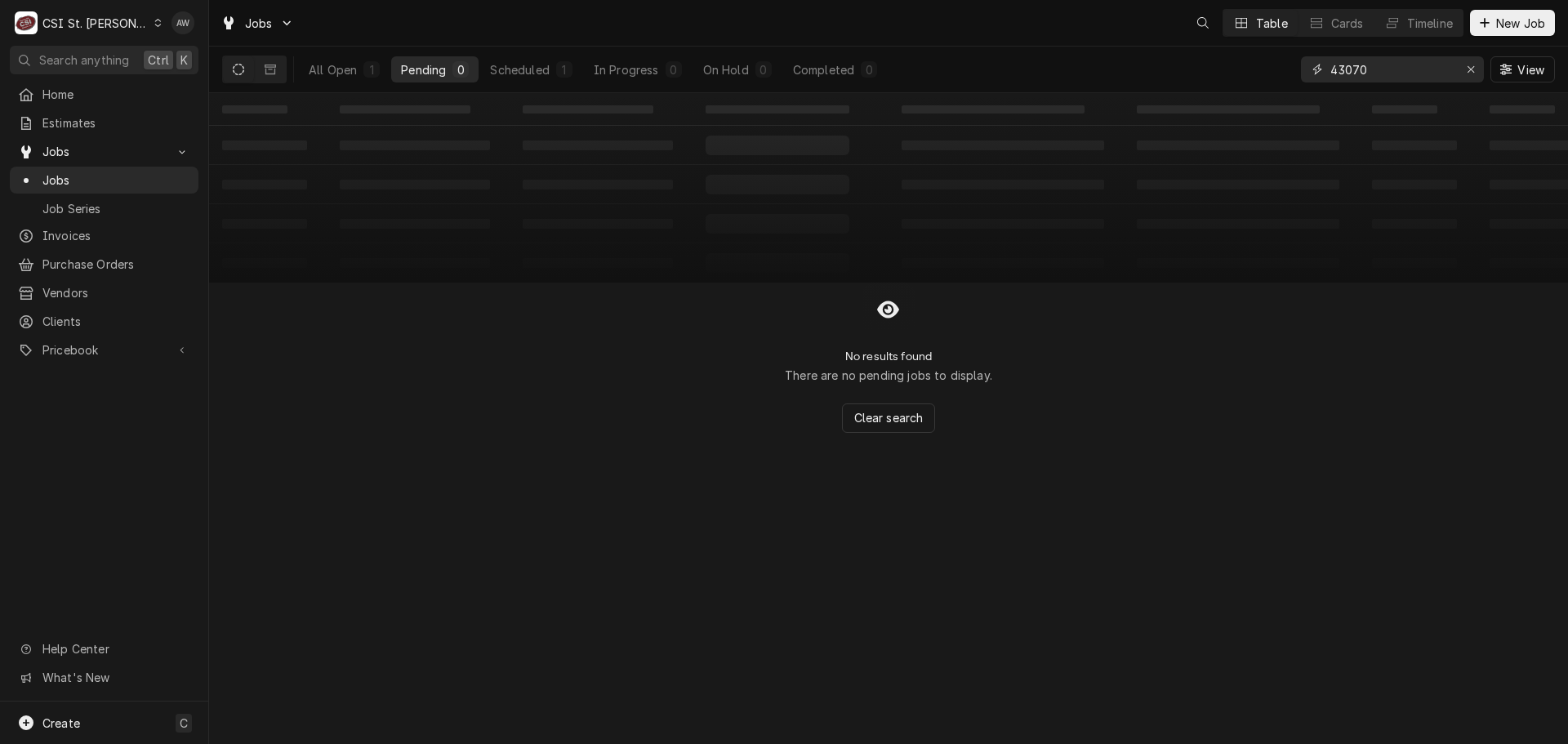
drag, startPoint x: 1369, startPoint y: 70, endPoint x: 1251, endPoint y: 41, distance: 121.5
click at [1252, 54] on div "All Open 1 Pending 0 Scheduled 1 In Progress 0 On Hold 0 Completed 0 43070 View" at bounding box center [889, 70] width 1333 height 46
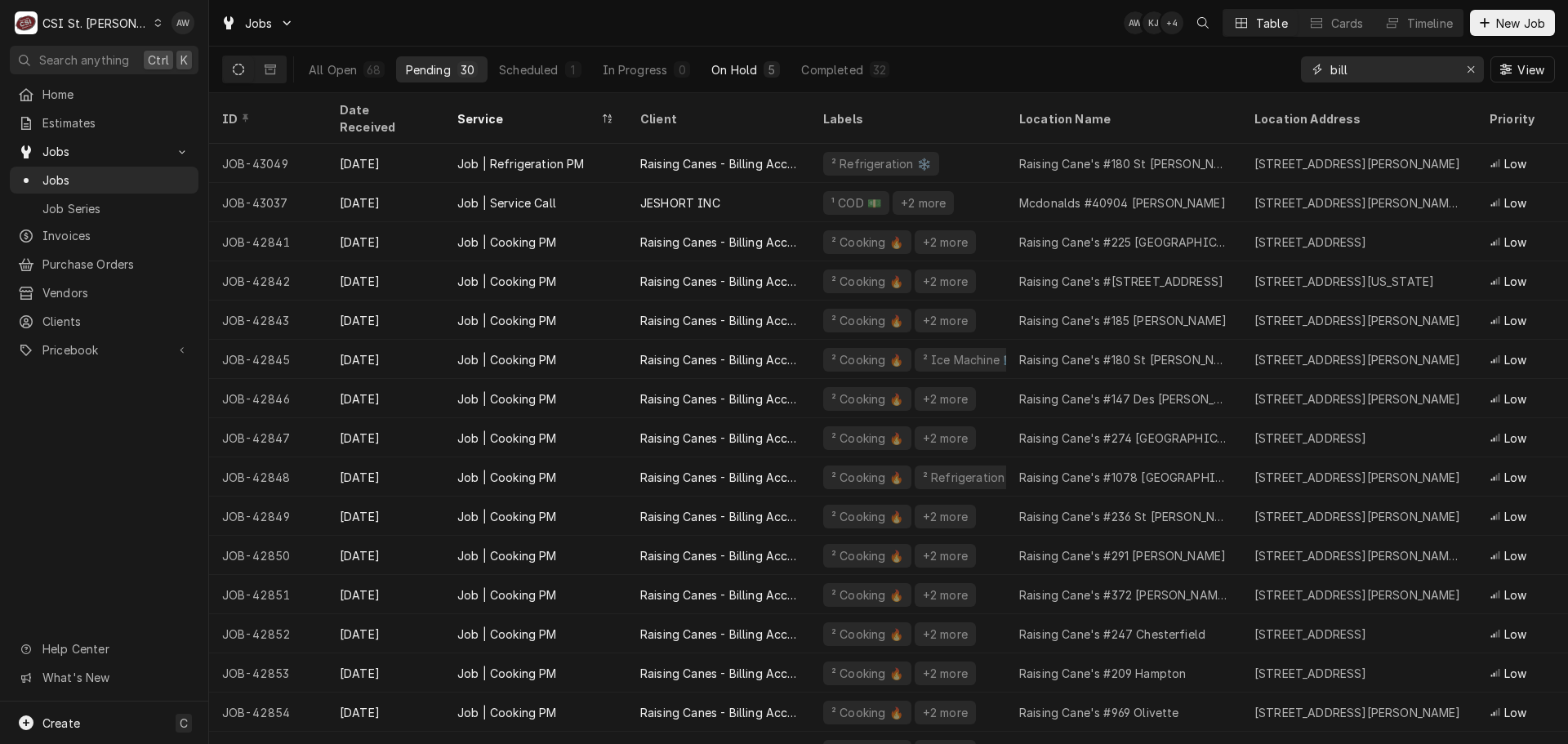
type input "bill"
click at [774, 79] on button "On Hold 5" at bounding box center [745, 69] width 88 height 26
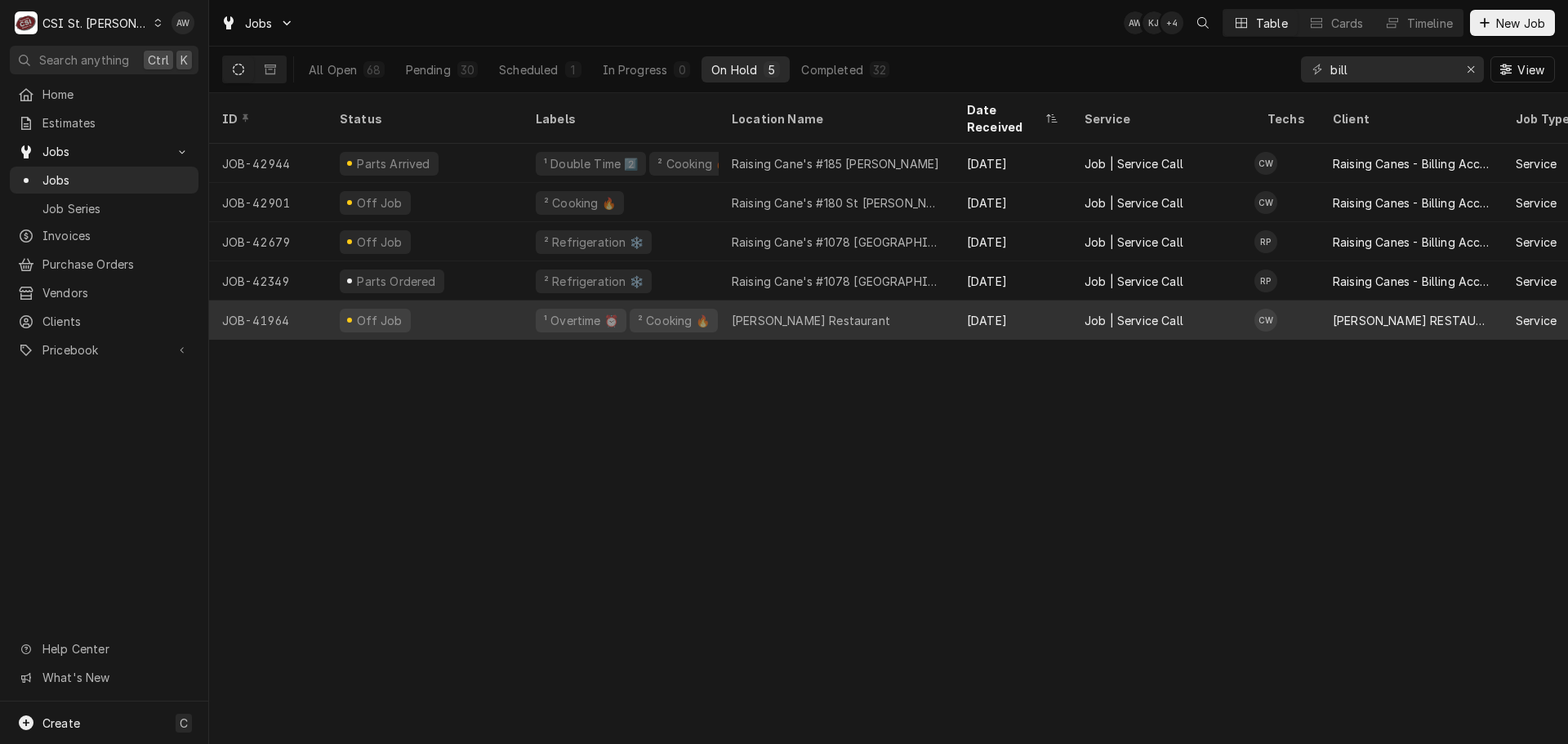
click at [719, 308] on div "Bill Gianino's Restaurant" at bounding box center [837, 319] width 235 height 39
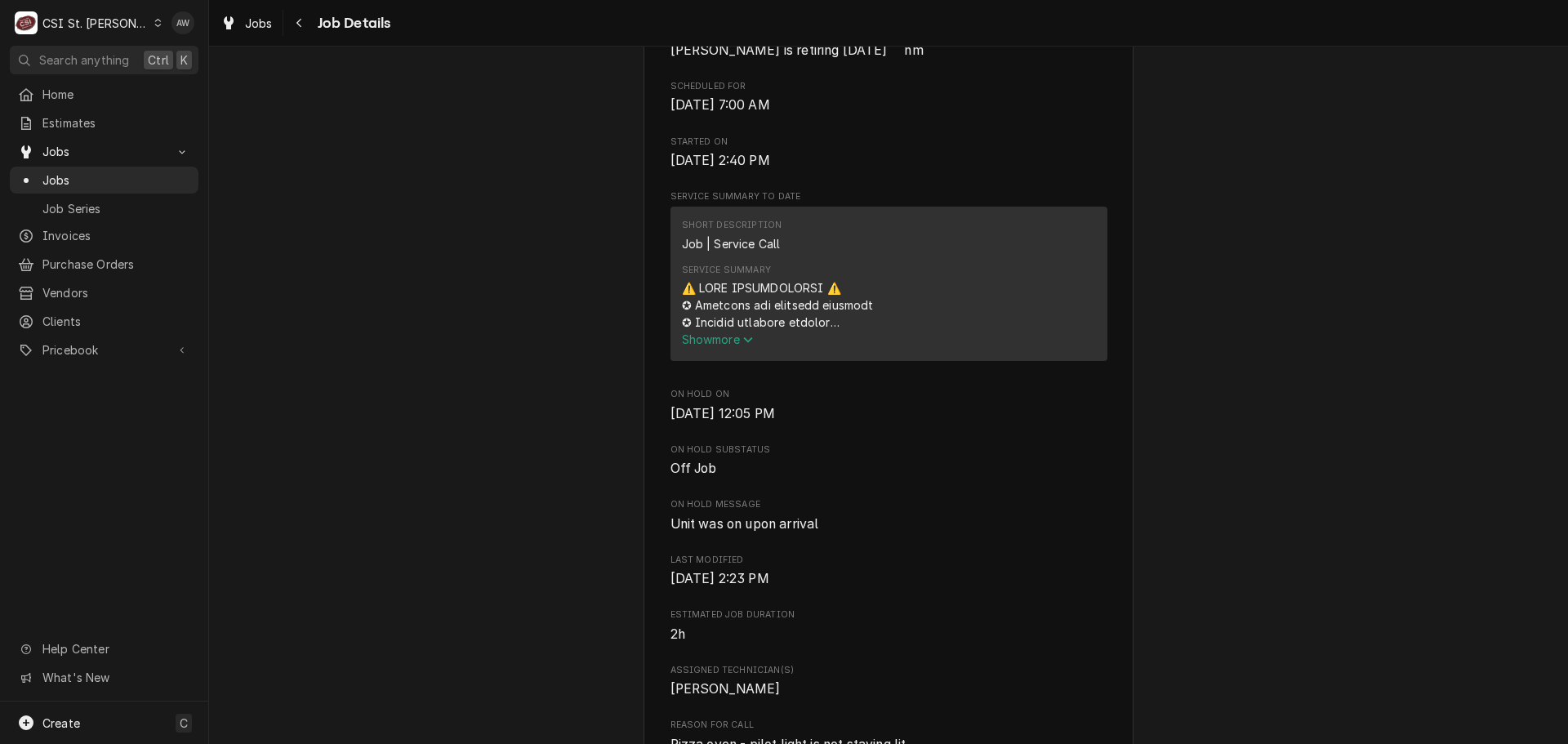
scroll to position [1061, 0]
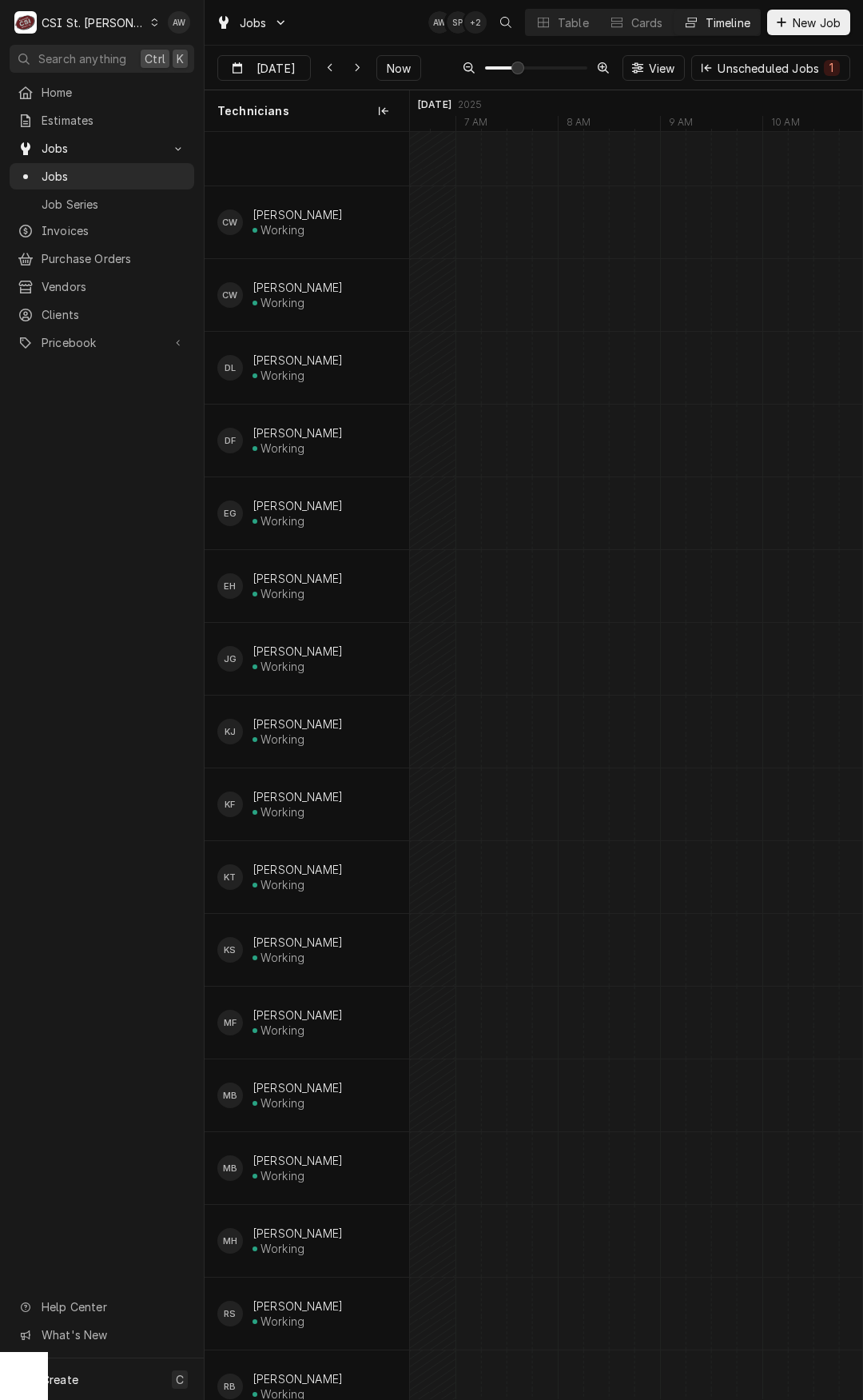
scroll to position [0, 8473]
